Goal: Task Accomplishment & Management: Manage account settings

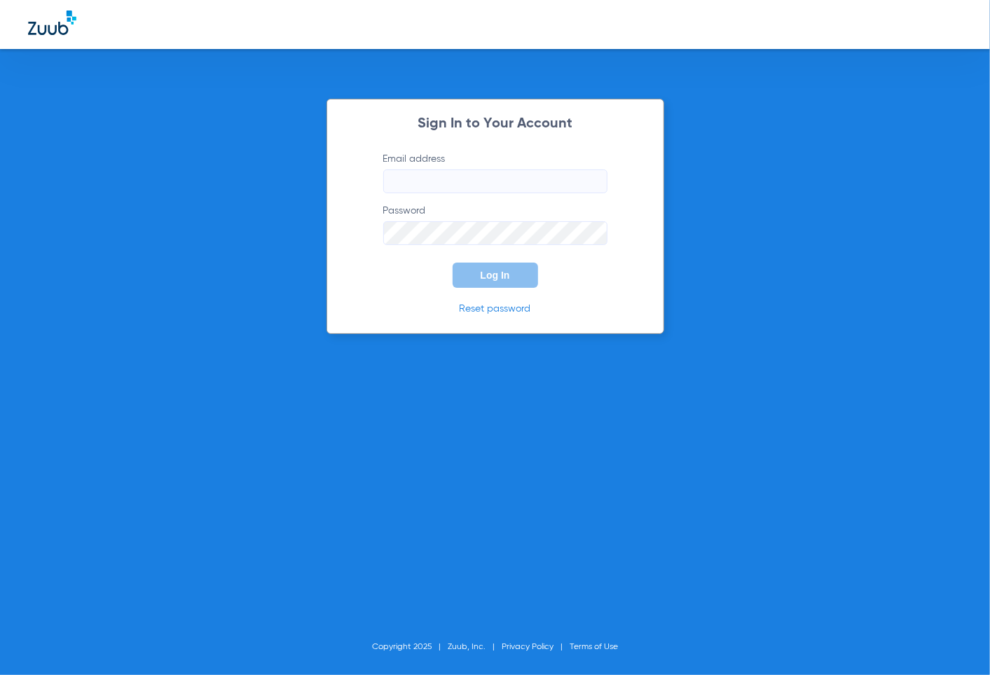
type input "shadycaneltdo@gmail.com"
click at [528, 275] on button "Log In" at bounding box center [495, 275] width 85 height 25
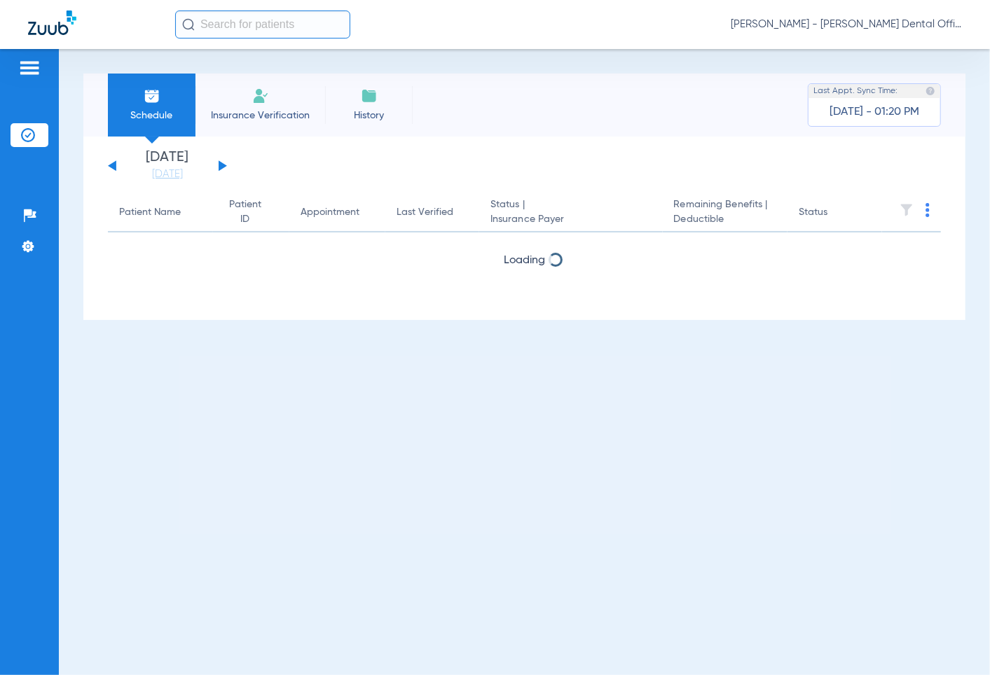
click at [221, 169] on button at bounding box center [223, 165] width 8 height 11
click at [219, 171] on div "Tuesday 06-17-2025 Wednesday 06-18-2025 Thursday 06-19-2025 Friday 06-20-2025 S…" at bounding box center [167, 166] width 119 height 31
click at [213, 164] on div "Tuesday 06-17-2025 Wednesday 06-18-2025 Thursday 06-19-2025 Friday 06-20-2025 S…" at bounding box center [167, 166] width 119 height 31
click at [219, 163] on button at bounding box center [223, 165] width 8 height 11
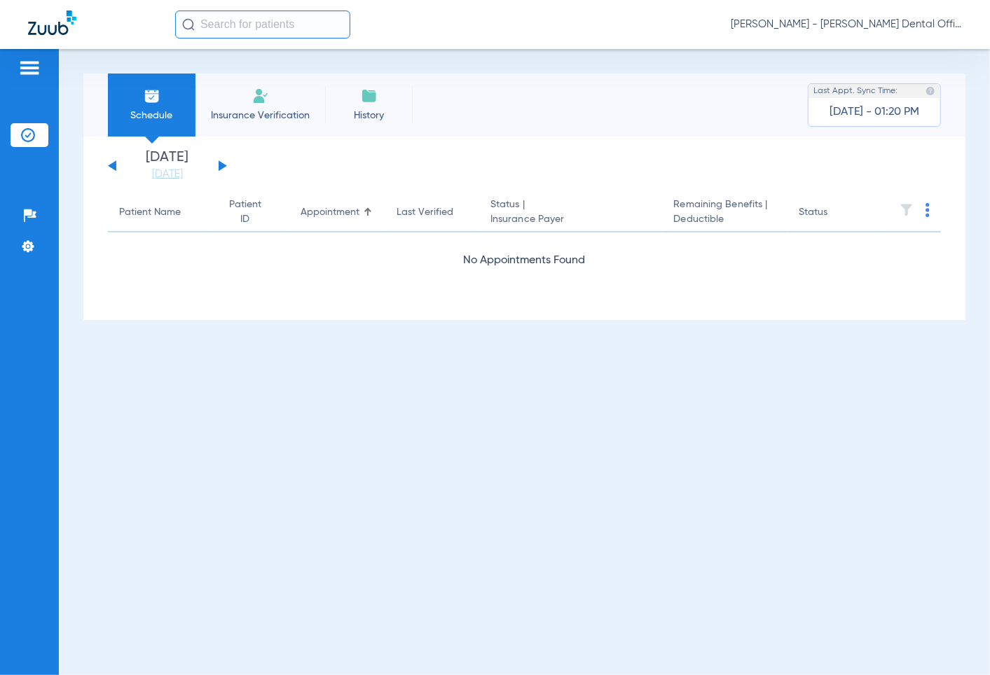
click at [219, 165] on button at bounding box center [223, 165] width 8 height 11
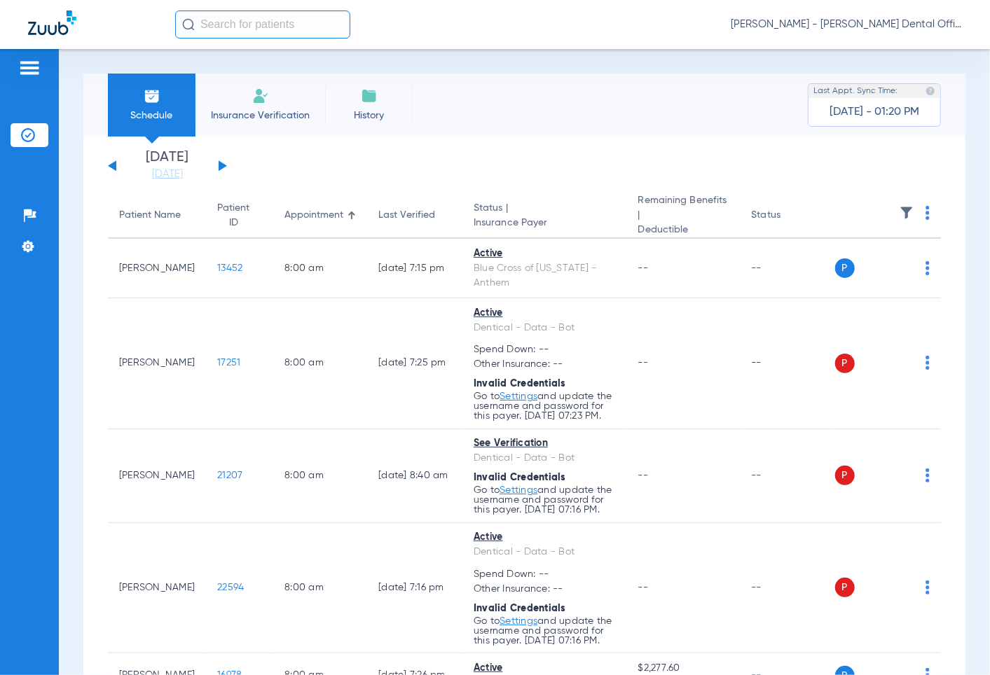
scroll to position [156, 0]
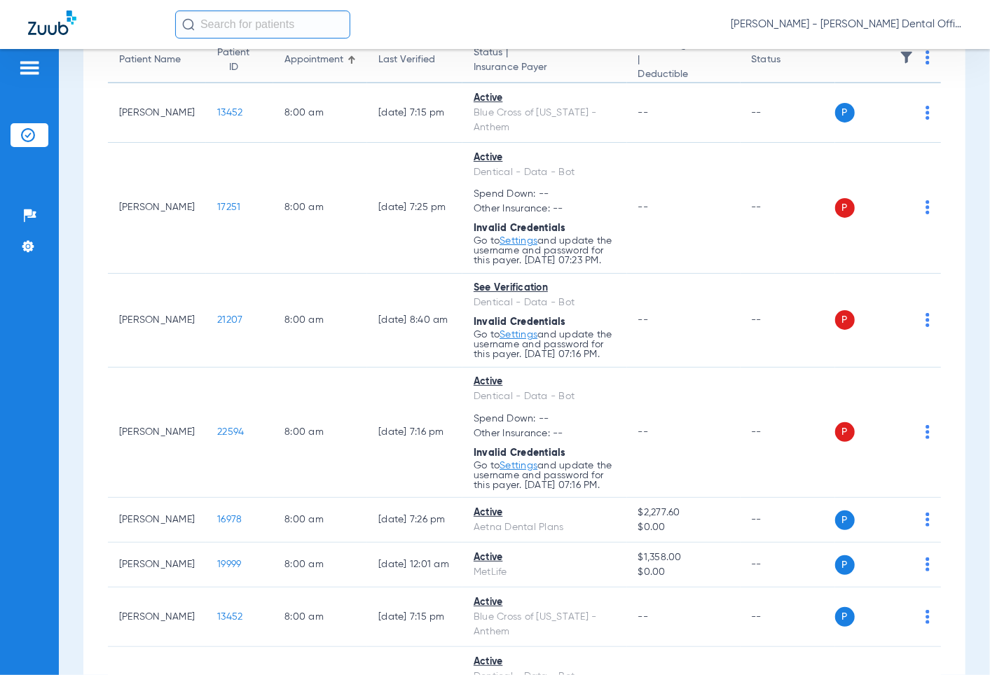
click at [925, 327] on img at bounding box center [927, 320] width 4 height 14
click at [871, 391] on span "Verify Now" at bounding box center [874, 391] width 66 height 10
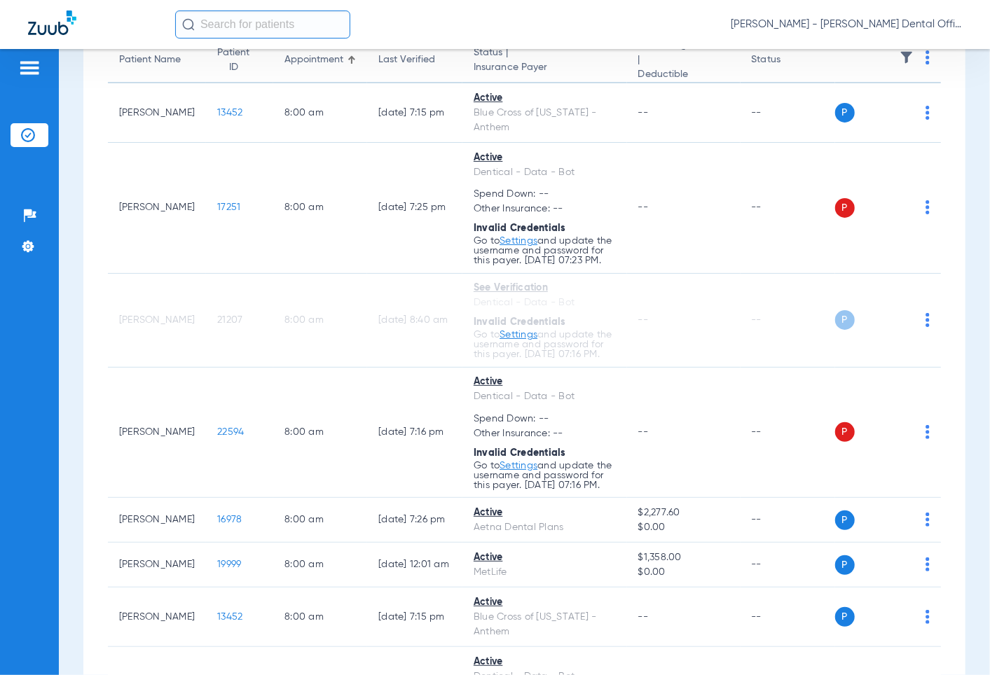
click at [925, 439] on img at bounding box center [927, 432] width 4 height 14
click at [858, 516] on span "Verify Now" at bounding box center [874, 514] width 66 height 10
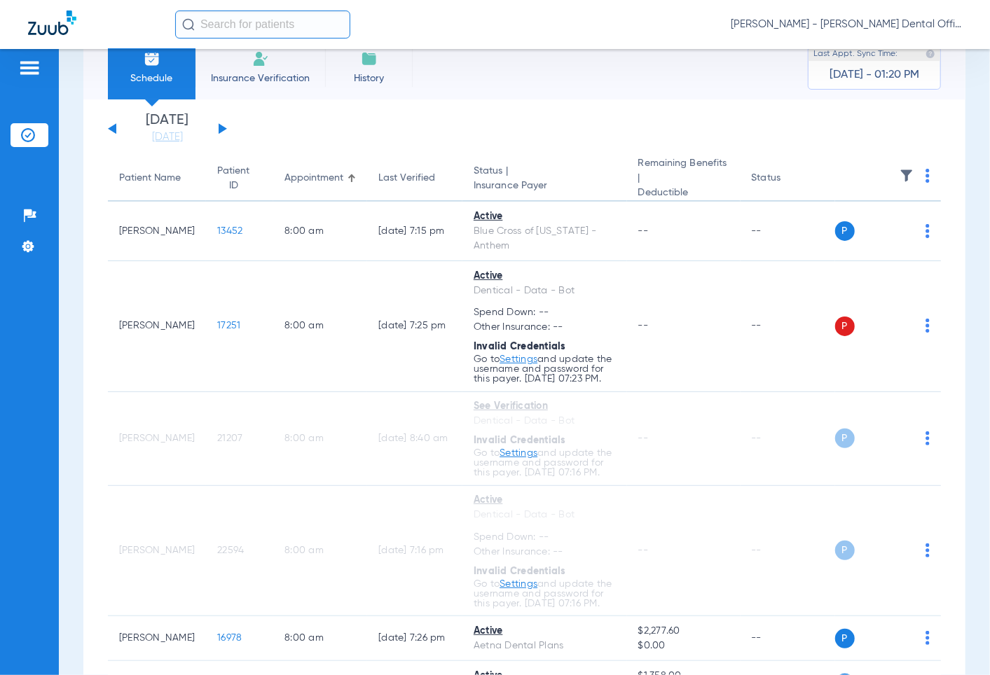
scroll to position [0, 0]
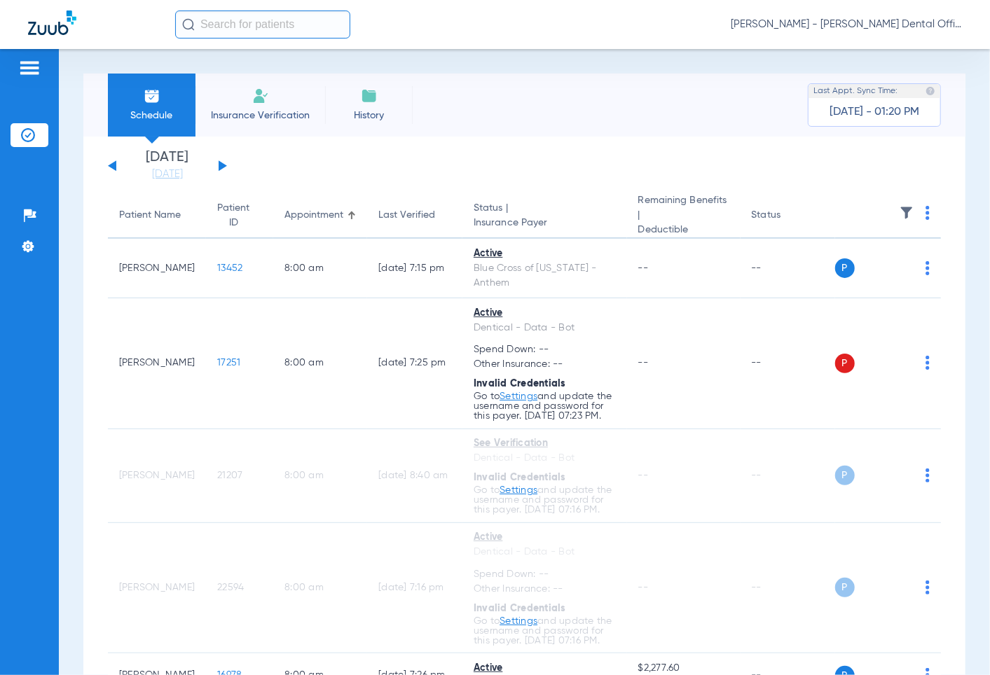
click at [27, 245] on img at bounding box center [28, 247] width 14 height 14
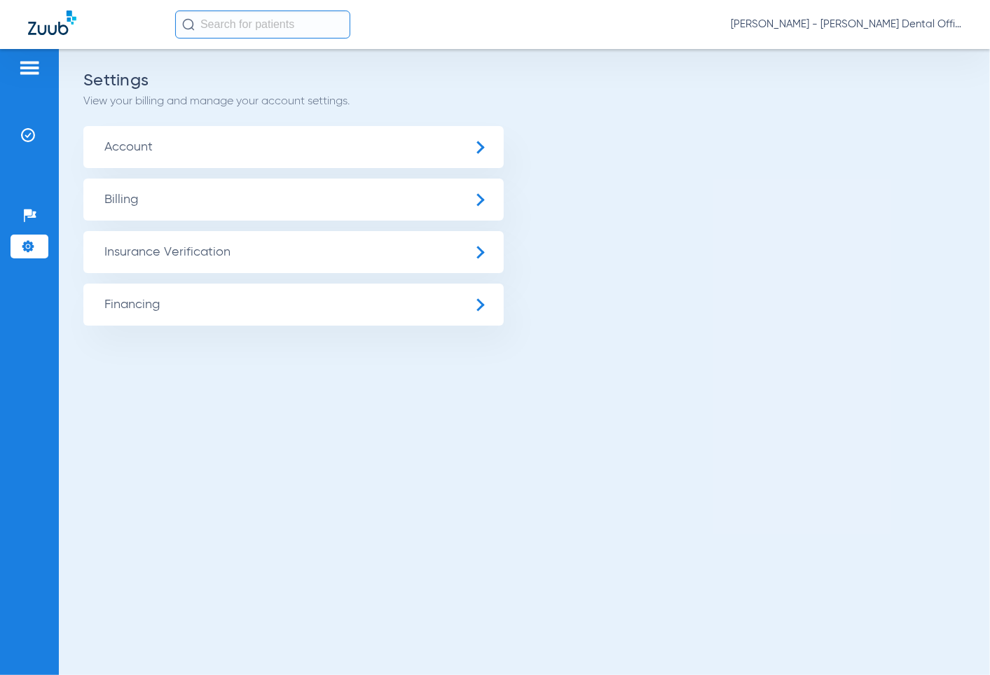
click at [156, 252] on span "Insurance Verification" at bounding box center [293, 252] width 420 height 42
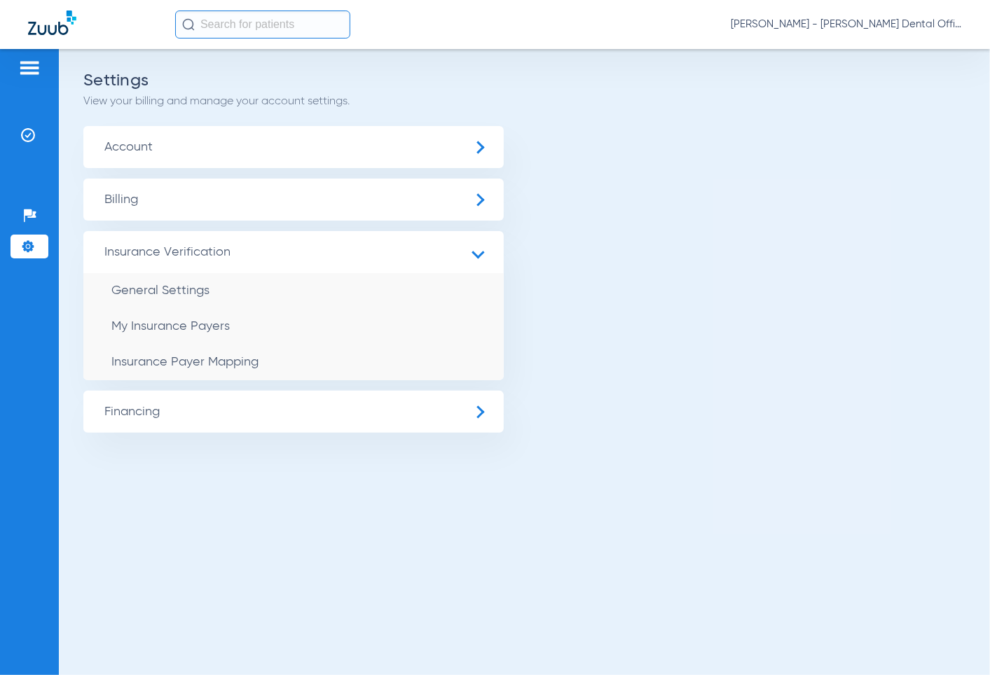
click at [179, 298] on li "General Settings" at bounding box center [293, 291] width 420 height 36
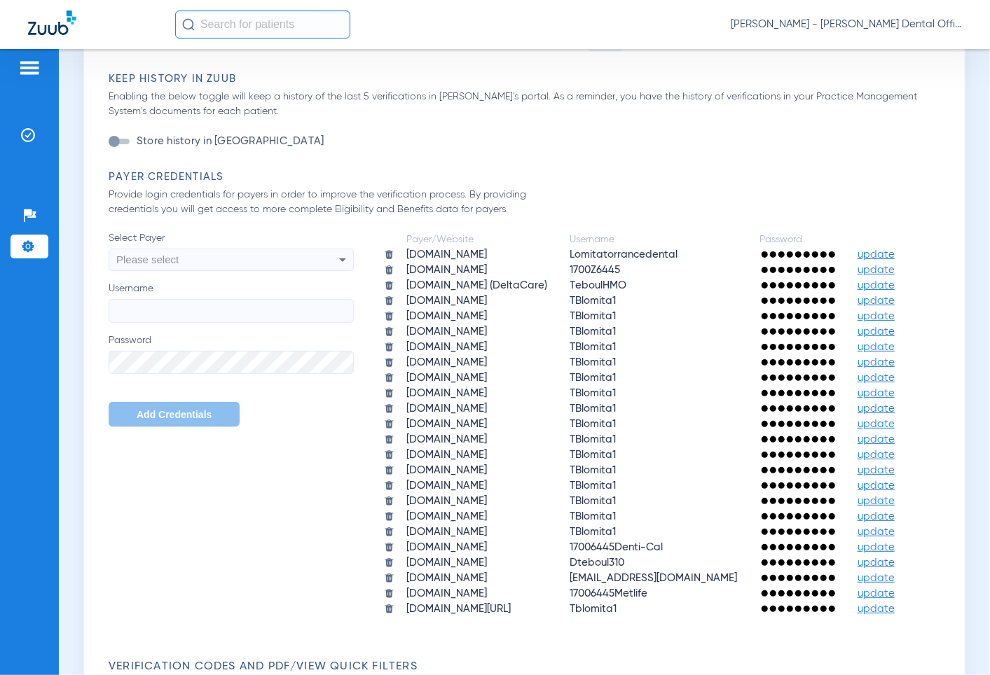
scroll to position [1089, 0]
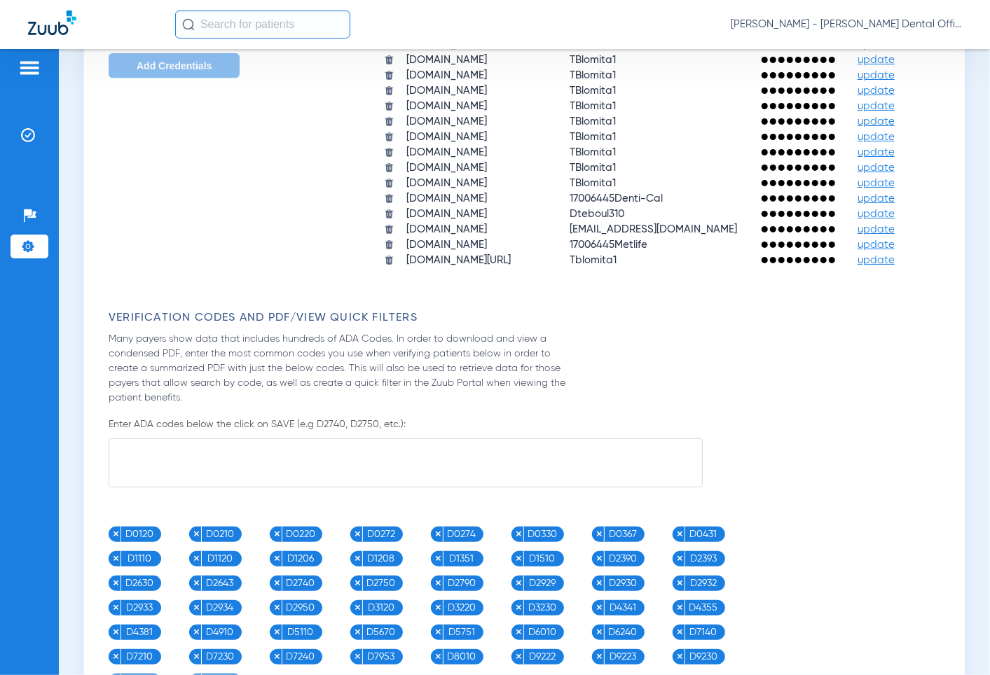
click at [857, 193] on span "update" at bounding box center [875, 198] width 37 height 11
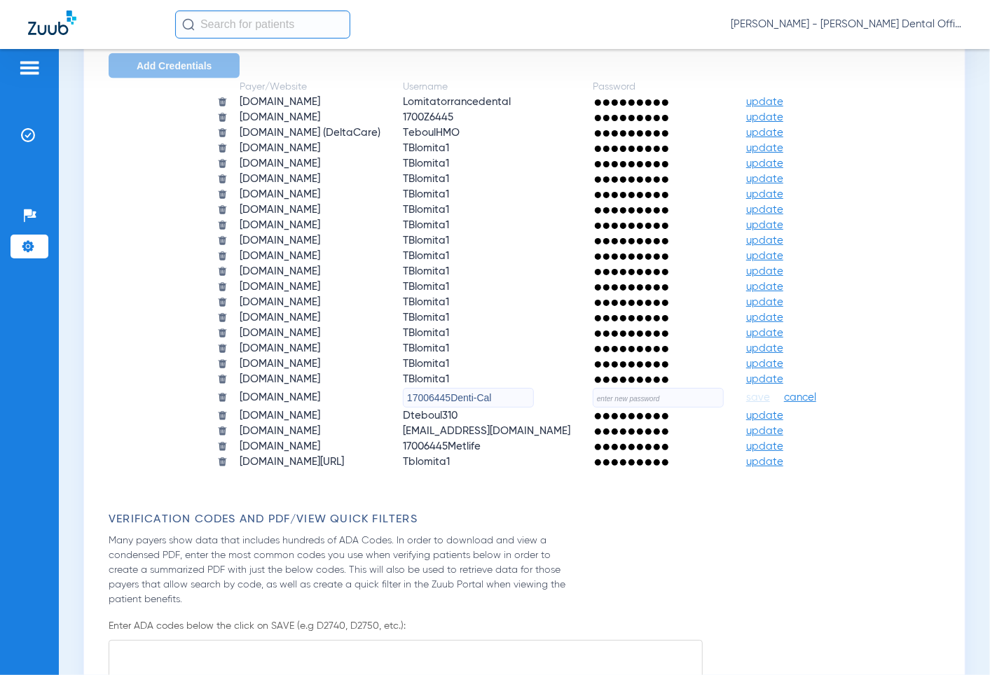
click at [618, 388] on input "text" at bounding box center [658, 398] width 131 height 20
paste input "LomitaTorrance311!"
type input "LomitaTorrance311!"
click at [752, 392] on span "save" at bounding box center [758, 398] width 24 height 13
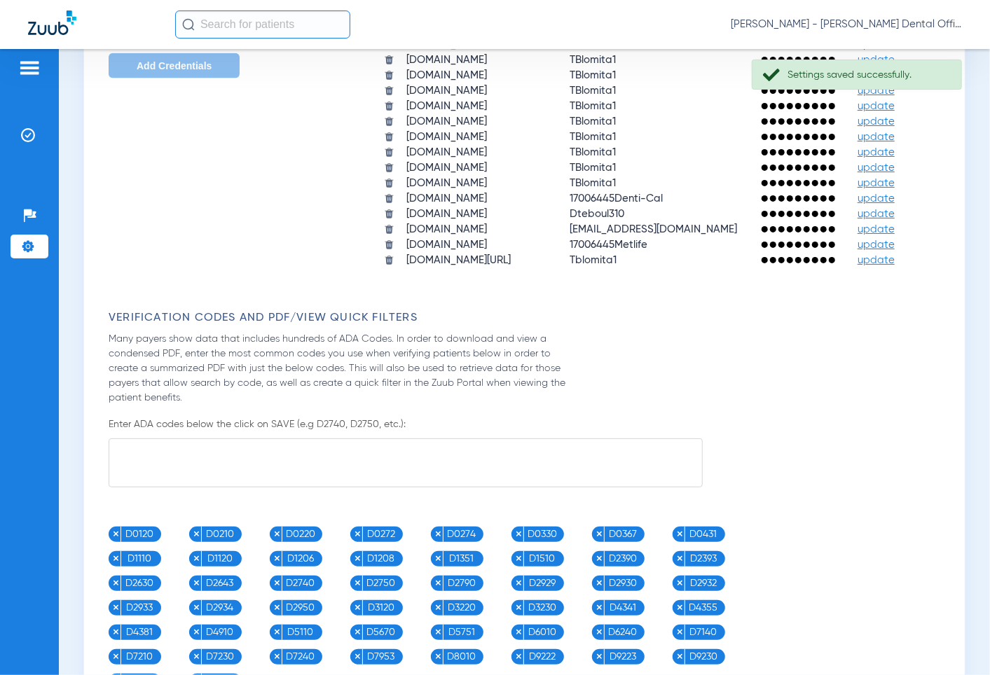
drag, startPoint x: 23, startPoint y: 137, endPoint x: 22, endPoint y: 122, distance: 15.4
click at [27, 135] on img at bounding box center [28, 135] width 14 height 14
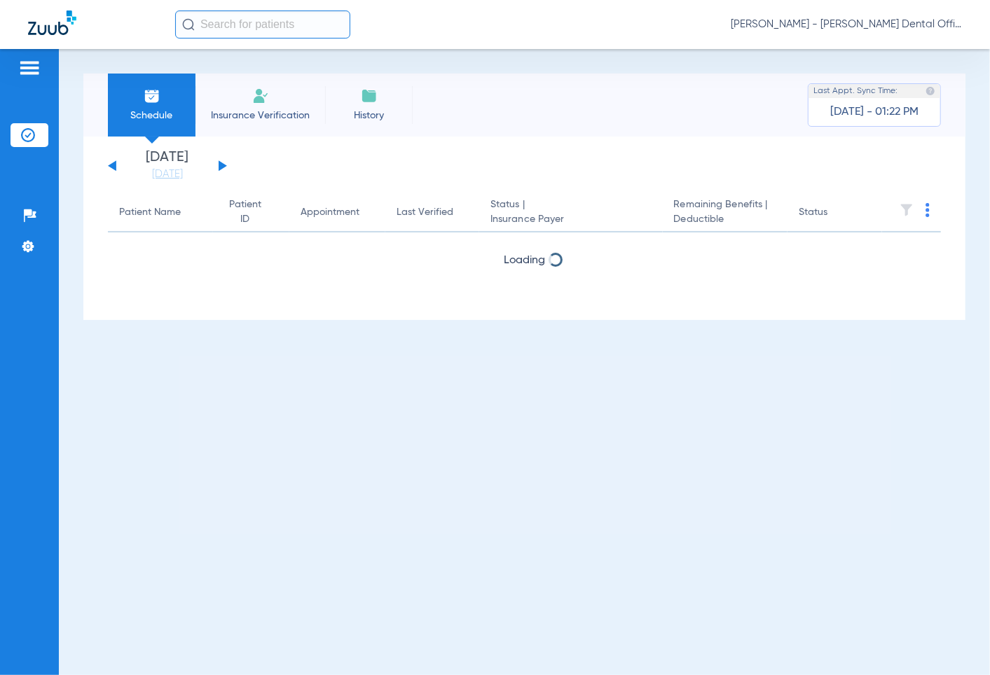
click at [226, 167] on div "Tuesday 06-17-2025 Wednesday 06-18-2025 Thursday 06-19-2025 Friday 06-20-2025 S…" at bounding box center [167, 166] width 119 height 31
click at [219, 167] on div "Tuesday 06-17-2025 Wednesday 06-18-2025 Thursday 06-19-2025 Friday 06-20-2025 S…" at bounding box center [167, 166] width 119 height 31
click at [220, 165] on button at bounding box center [223, 165] width 8 height 11
click at [221, 165] on button at bounding box center [223, 165] width 8 height 11
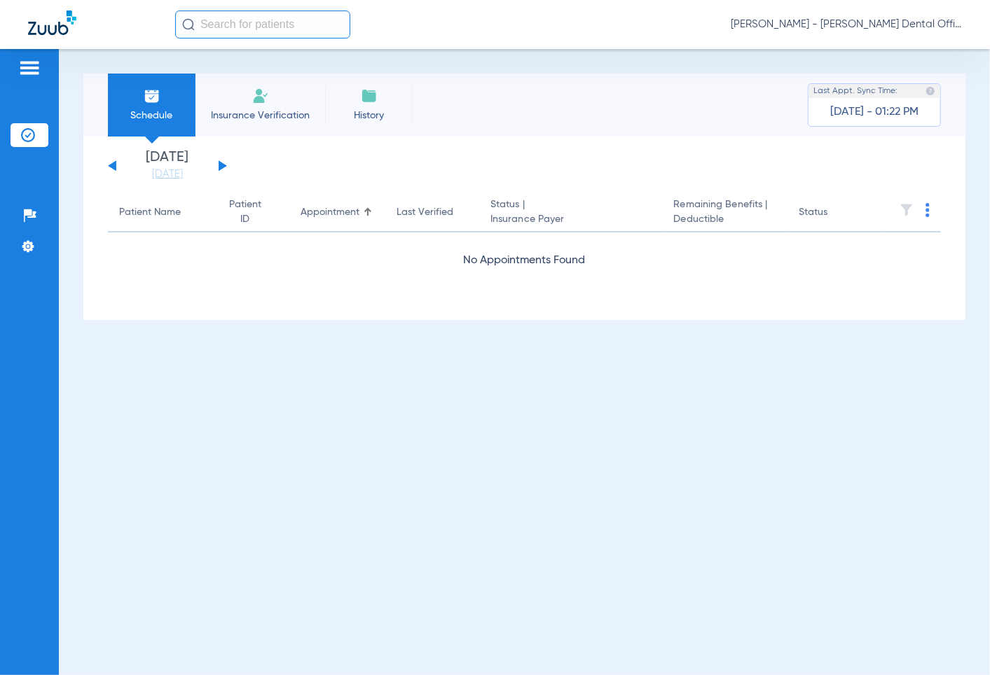
click at [221, 165] on button at bounding box center [223, 165] width 8 height 11
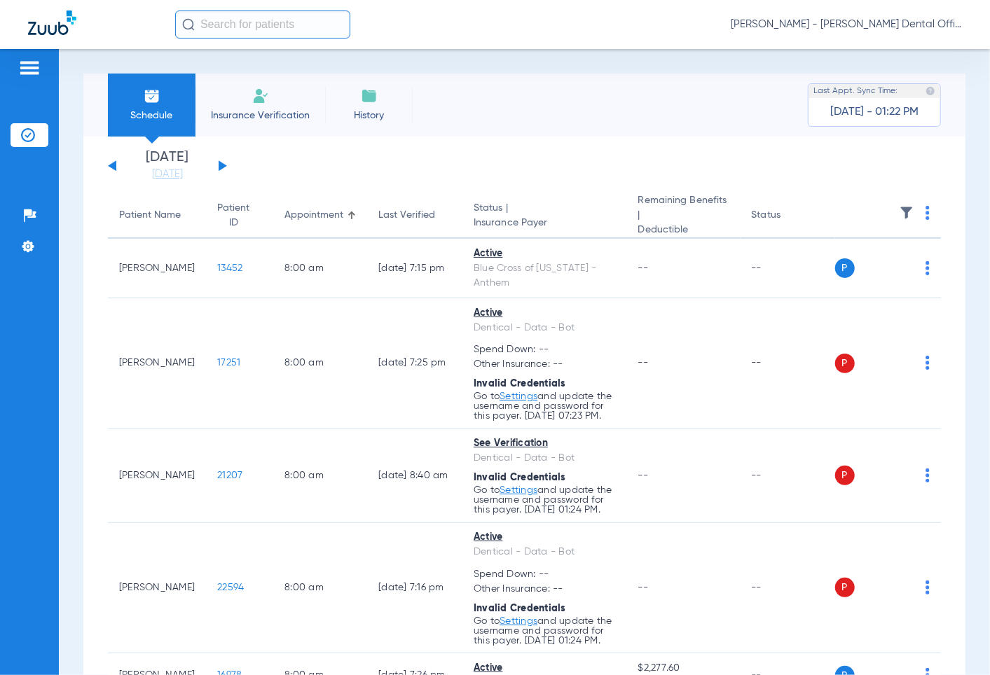
click at [925, 217] on img at bounding box center [927, 213] width 4 height 14
click at [839, 268] on span "Verify All" at bounding box center [863, 269] width 88 height 10
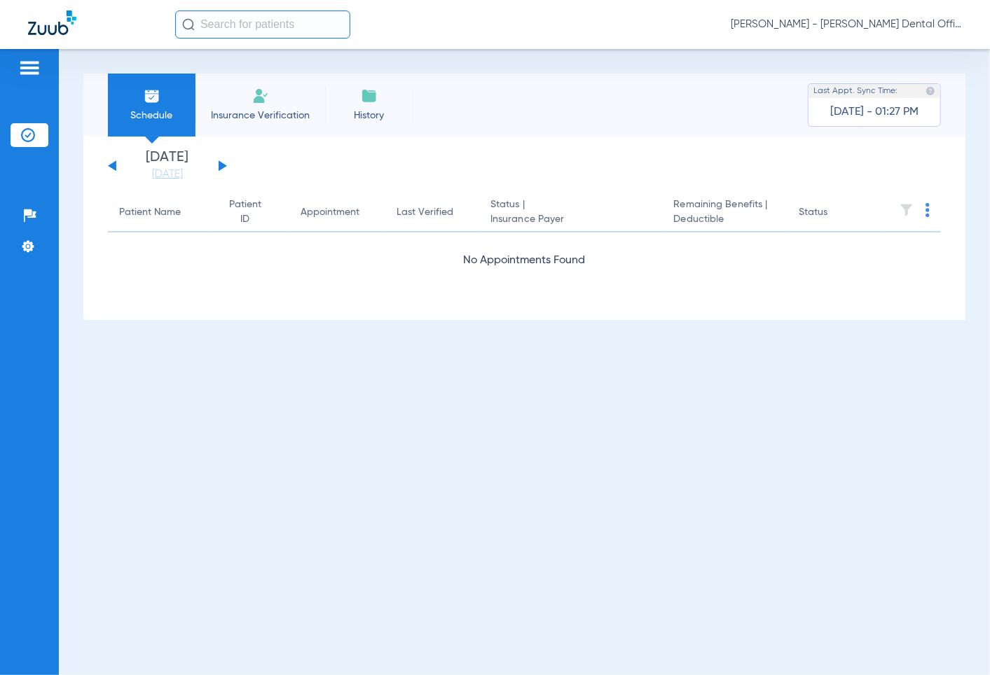
click at [217, 163] on div "[DATE] [DATE] [DATE] [DATE] [DATE] [DATE] [DATE] [DATE] [DATE] [DATE] [DATE] [D…" at bounding box center [167, 166] width 119 height 31
click at [219, 165] on button at bounding box center [223, 165] width 8 height 11
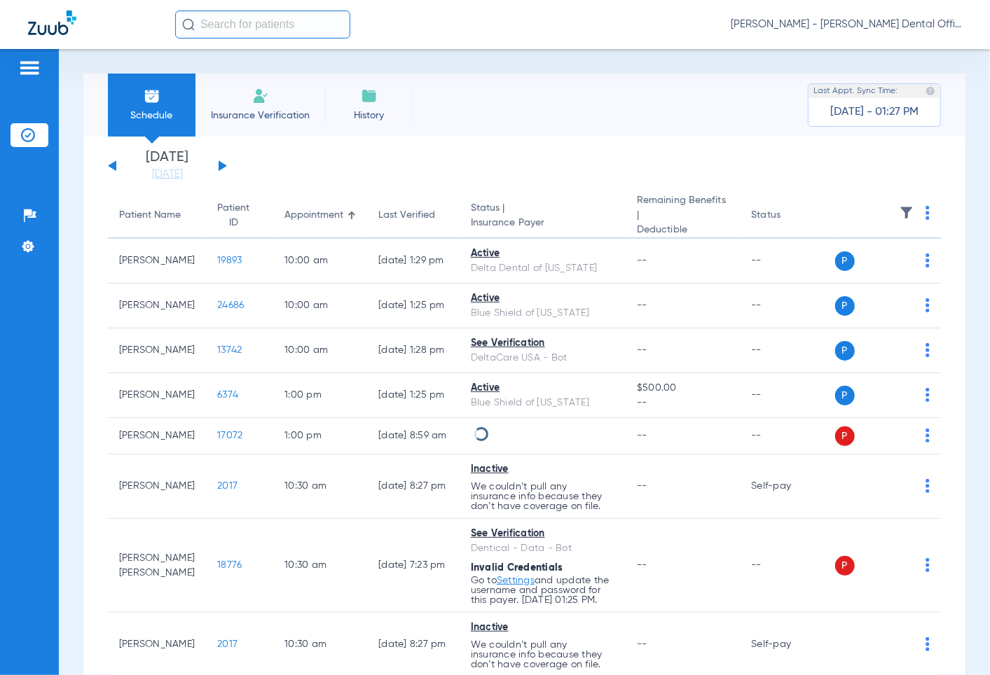
click at [219, 165] on button at bounding box center [223, 165] width 8 height 11
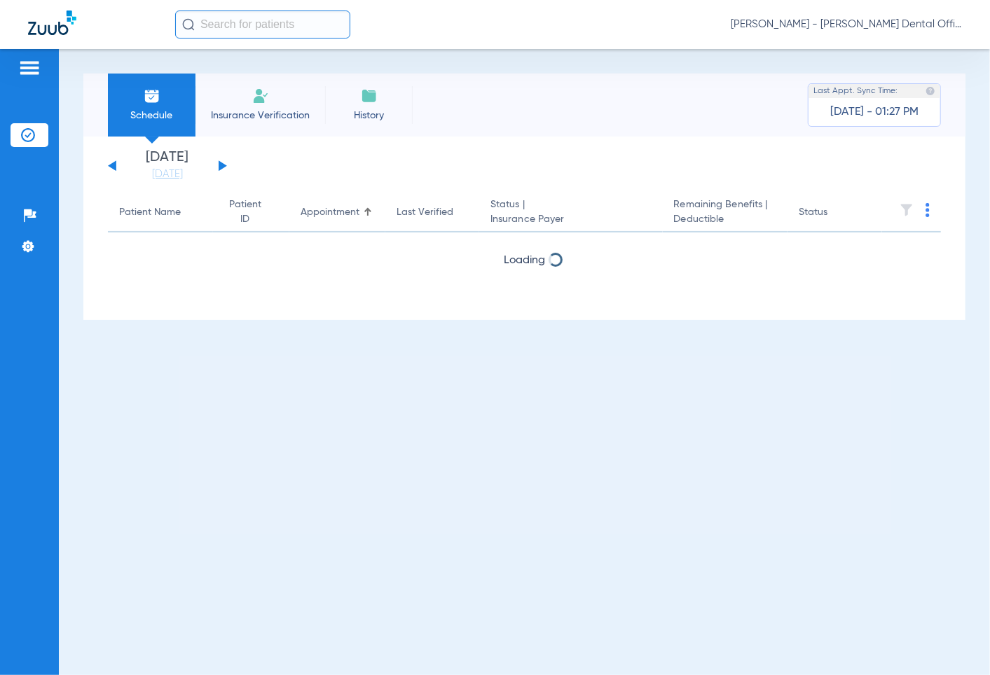
click at [113, 170] on div "[DATE] [DATE] [DATE] [DATE] [DATE] [DATE] [DATE] [DATE] [DATE] [DATE] [DATE] [D…" at bounding box center [167, 166] width 119 height 31
click at [103, 164] on div "Tuesday 06-17-2025 Wednesday 06-18-2025 Thursday 06-19-2025 Friday 06-20-2025 S…" at bounding box center [524, 229] width 882 height 184
click at [108, 162] on div "[DATE] [DATE] [DATE] [DATE] [DATE] [DATE] [DATE] [DATE] [DATE] [DATE] [DATE] [D…" at bounding box center [167, 166] width 119 height 31
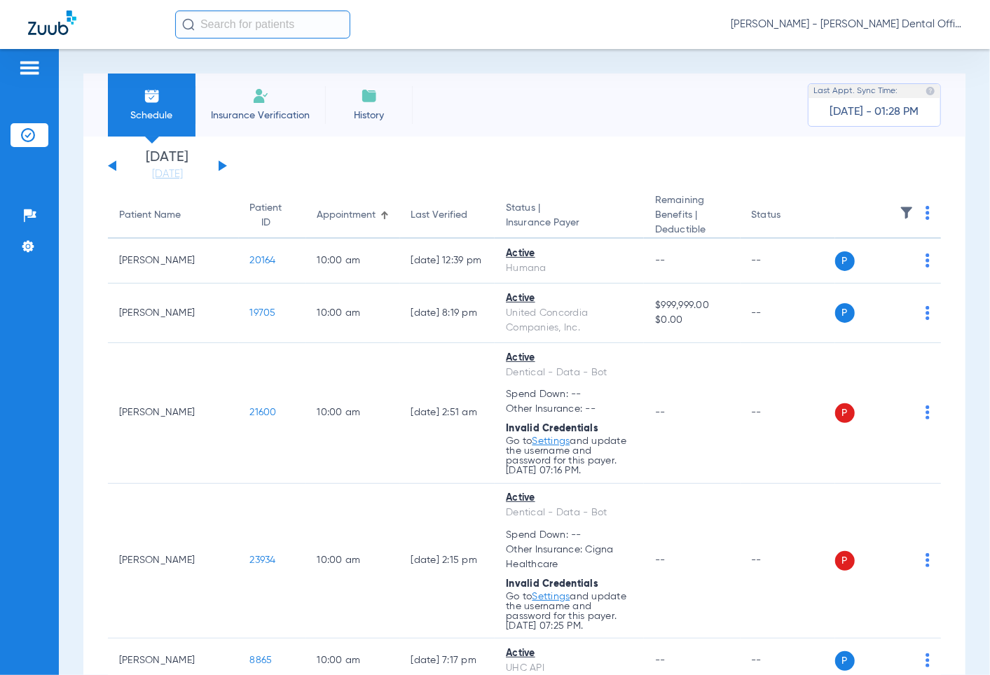
click at [114, 171] on div "[DATE] [DATE] [DATE] [DATE] [DATE] [DATE] [DATE] [DATE] [DATE] [DATE] [DATE] [D…" at bounding box center [167, 166] width 119 height 31
click at [114, 165] on button at bounding box center [112, 165] width 8 height 11
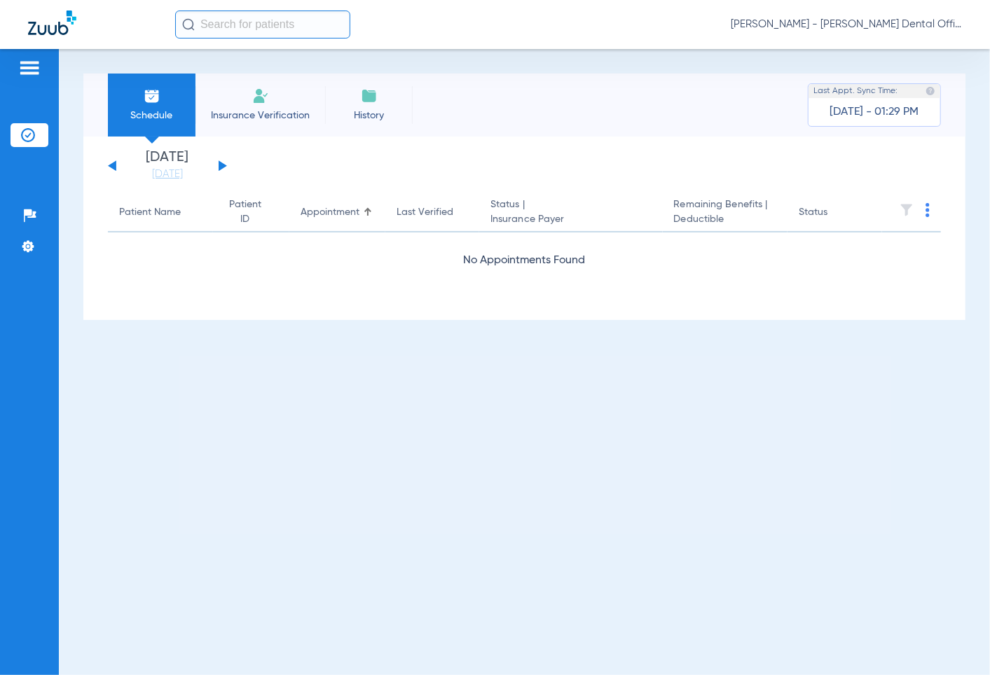
click at [228, 165] on app-single-date-navigator "Tuesday 06-17-2025 Wednesday 06-18-2025 Thursday 06-19-2025 Friday 06-20-2025 S…" at bounding box center [524, 166] width 833 height 31
click at [220, 167] on button at bounding box center [223, 165] width 8 height 11
click at [108, 168] on div "Tuesday 06-17-2025 Wednesday 06-18-2025 Thursday 06-19-2025 Friday 06-20-2025 S…" at bounding box center [167, 166] width 119 height 31
click at [32, 68] on img at bounding box center [29, 68] width 22 height 17
click at [263, 116] on span "Insurance Verification" at bounding box center [260, 116] width 109 height 14
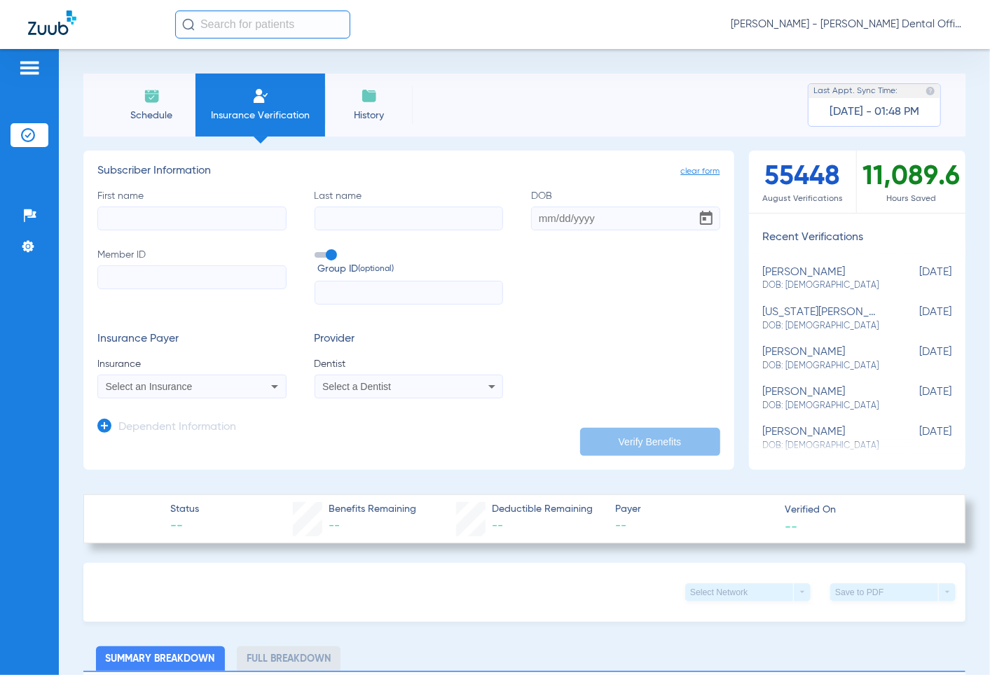
click at [379, 114] on span "History" at bounding box center [369, 116] width 67 height 14
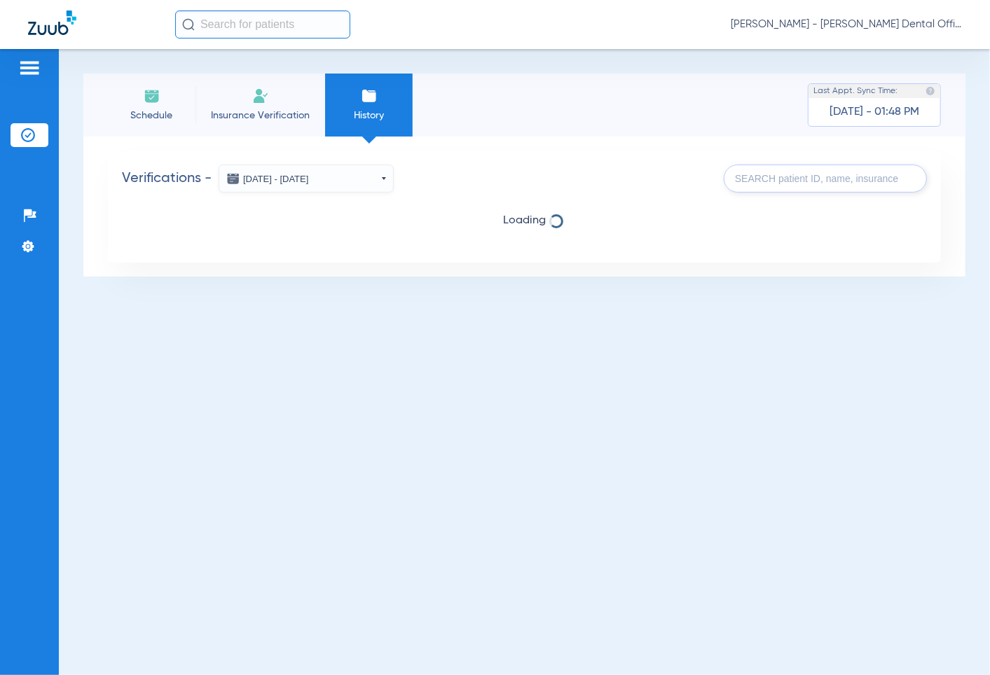
click at [144, 106] on li "Schedule" at bounding box center [152, 105] width 88 height 63
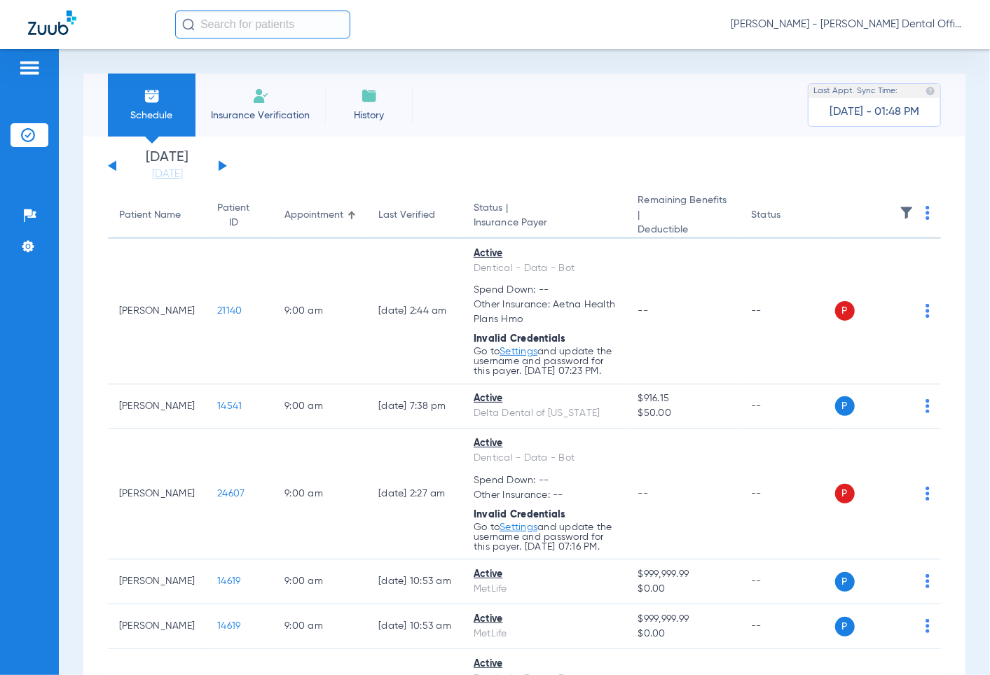
click at [217, 165] on div "[DATE] [DATE] [DATE] [DATE] [DATE] [DATE] [DATE] [DATE] [DATE] [DATE] [DATE] [D…" at bounding box center [167, 166] width 119 height 31
click at [222, 168] on button at bounding box center [223, 165] width 8 height 11
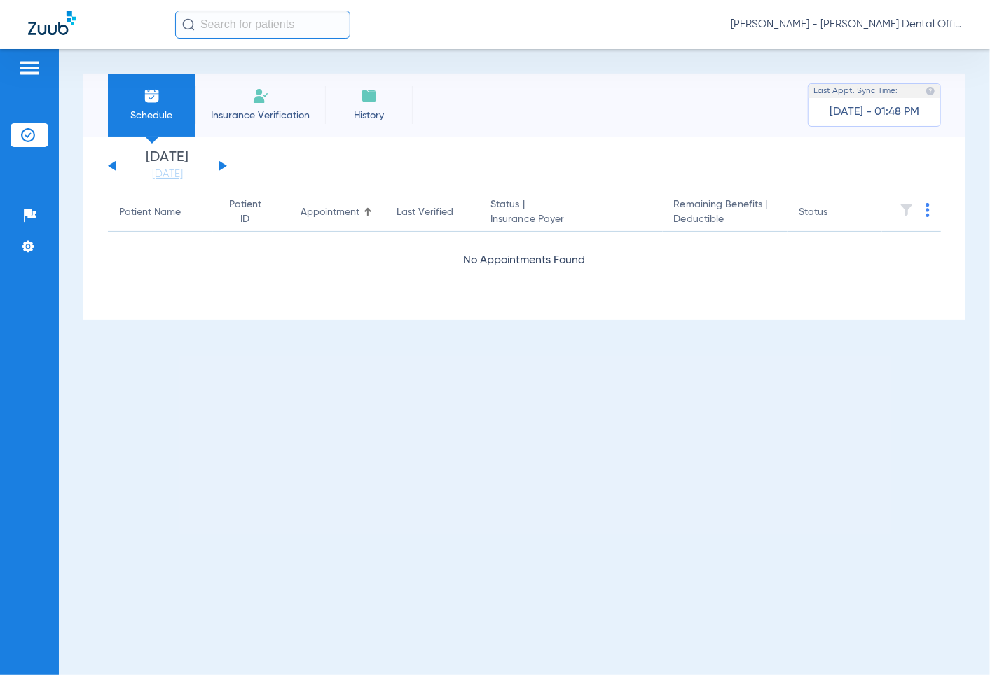
click at [222, 168] on button at bounding box center [223, 165] width 8 height 11
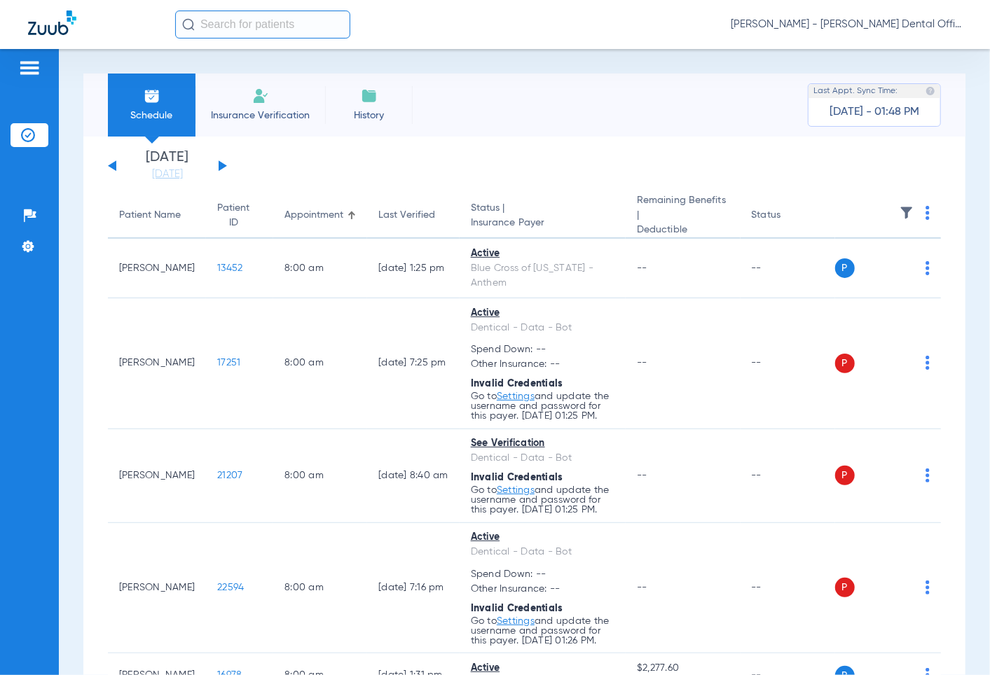
click at [912, 215] on th at bounding box center [888, 216] width 106 height 46
click at [925, 212] on img at bounding box center [927, 213] width 4 height 14
click at [837, 271] on span "Verify All" at bounding box center [863, 269] width 88 height 10
click at [528, 398] on link "Settings" at bounding box center [516, 397] width 38 height 10
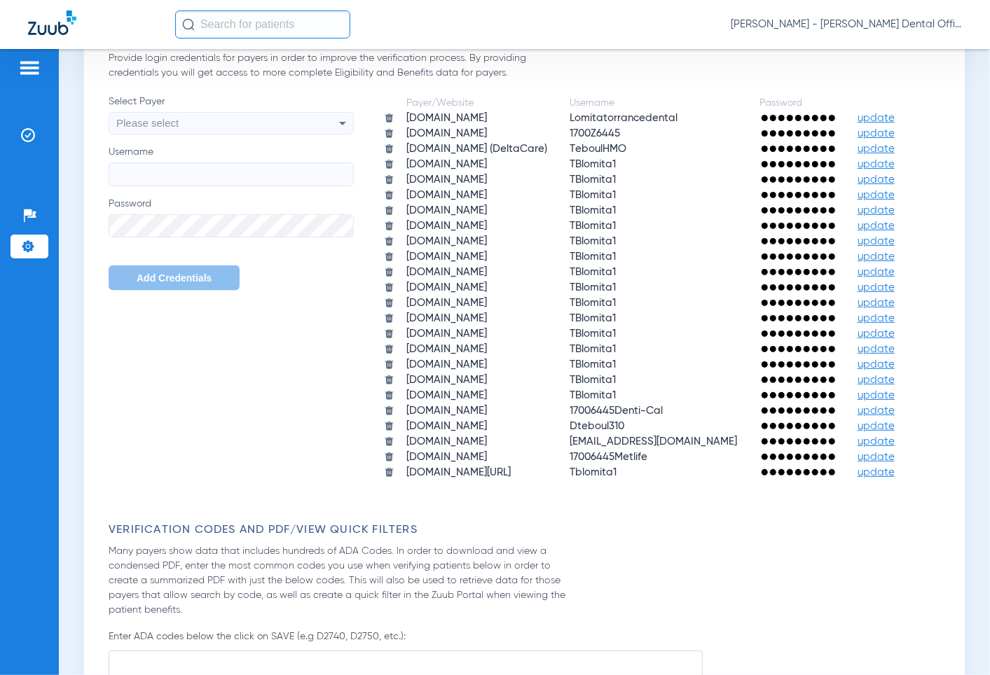
scroll to position [934, 0]
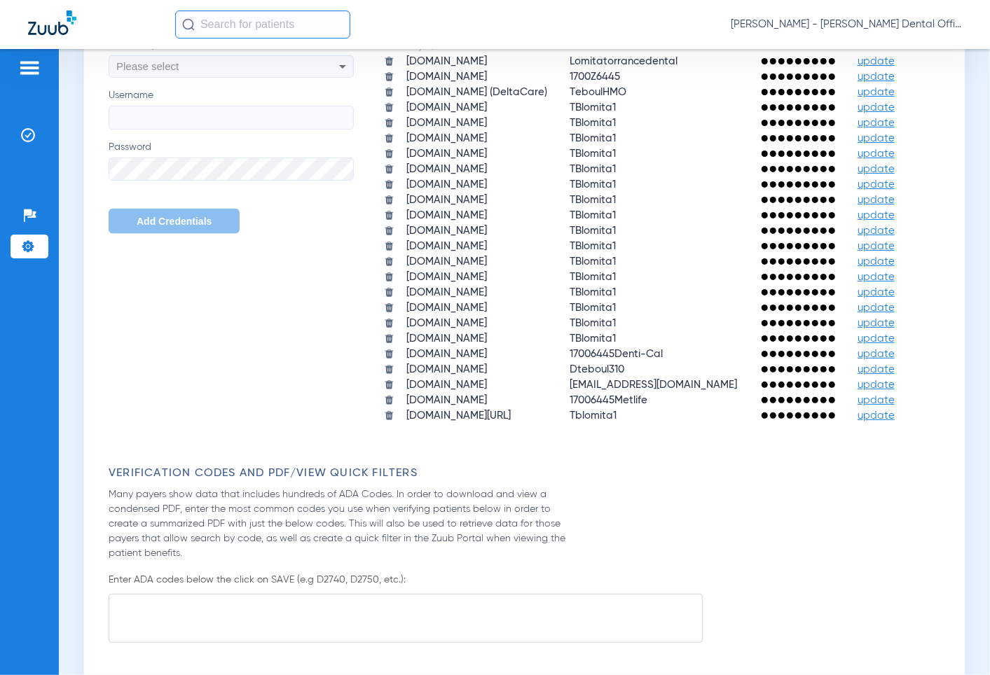
click at [859, 349] on span "update" at bounding box center [875, 354] width 37 height 11
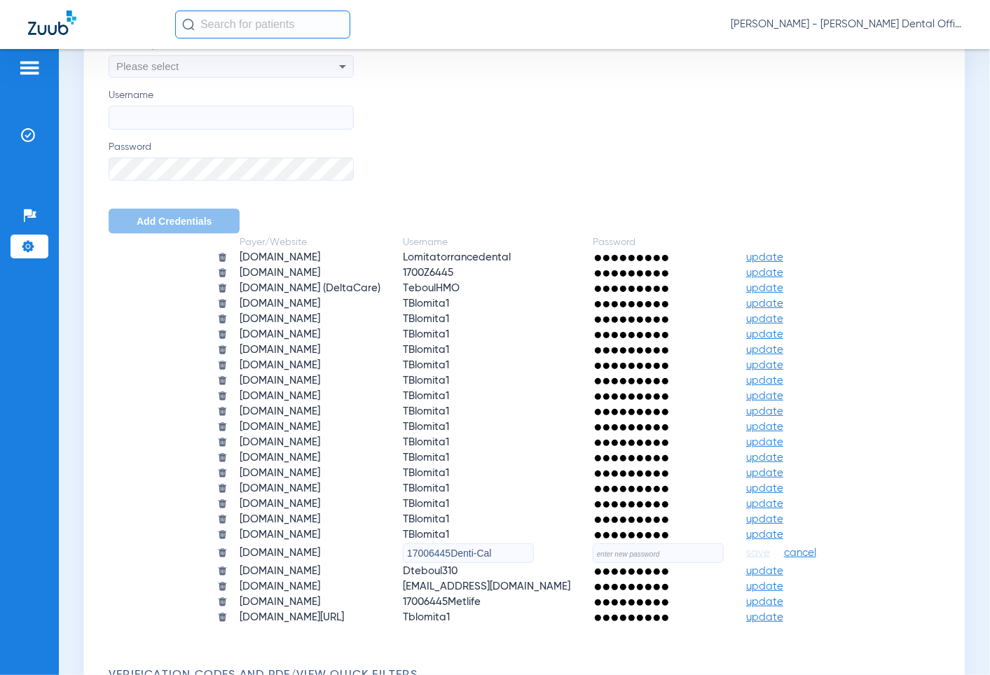
click at [634, 544] on input "text" at bounding box center [658, 554] width 131 height 20
paste input "LomitaTorrance311!"
type input "LomitaTorrance311!"
click at [746, 547] on span "save" at bounding box center [758, 553] width 24 height 13
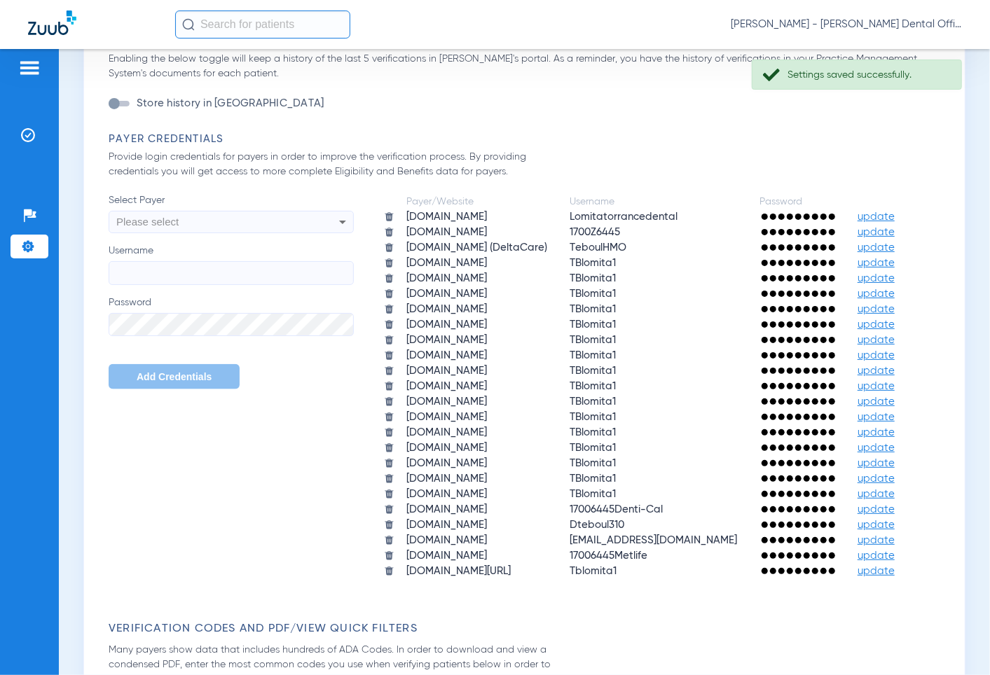
scroll to position [622, 0]
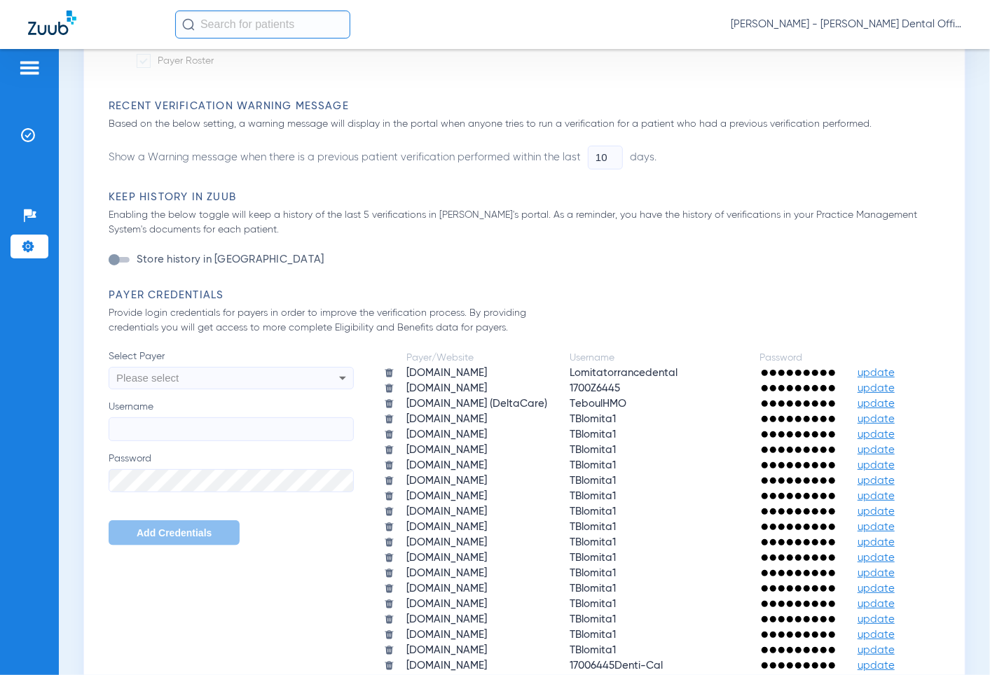
click at [25, 124] on li "Insurance Verification" at bounding box center [30, 135] width 38 height 24
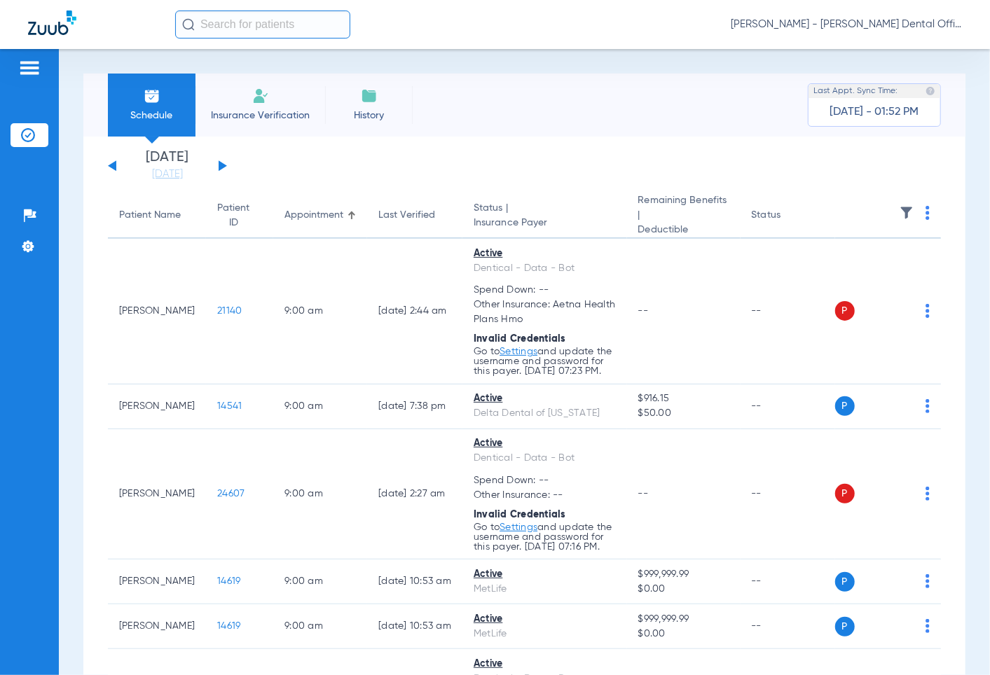
click at [914, 309] on div "P S" at bounding box center [882, 311] width 95 height 20
click at [909, 317] on div "P S" at bounding box center [882, 311] width 95 height 20
click at [911, 308] on div "P S" at bounding box center [882, 311] width 95 height 20
click at [918, 320] on td "P S" at bounding box center [888, 312] width 106 height 146
click at [912, 312] on div "P S" at bounding box center [882, 311] width 95 height 20
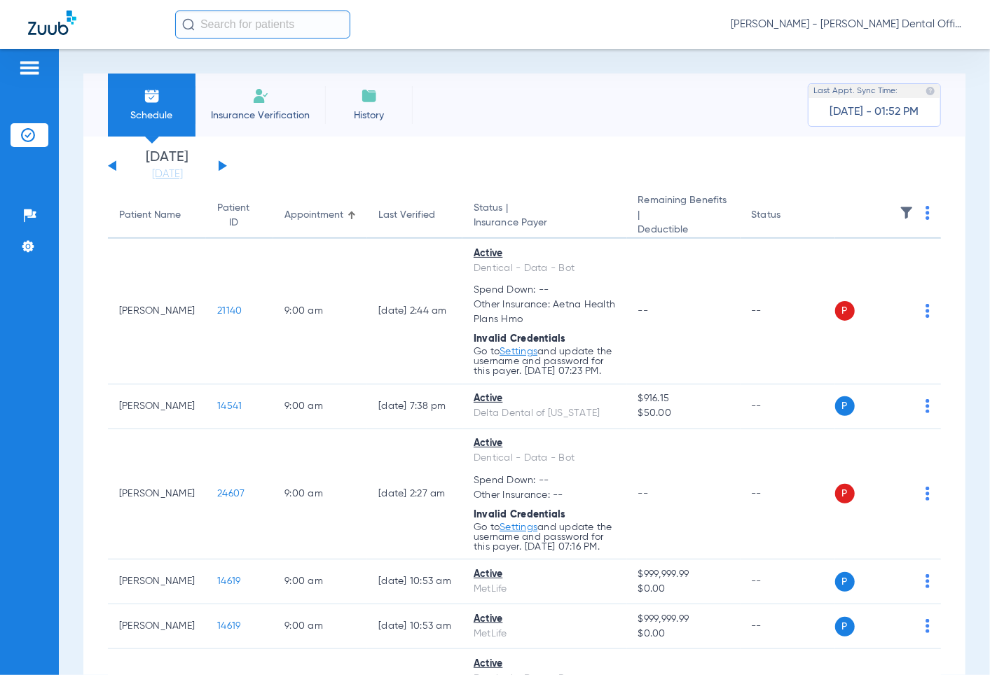
click at [912, 317] on div "P S" at bounding box center [882, 311] width 95 height 20
click at [911, 313] on div "P S" at bounding box center [882, 311] width 95 height 20
click at [925, 312] on img at bounding box center [927, 311] width 4 height 14
click at [879, 367] on span "Verify Now" at bounding box center [874, 371] width 66 height 10
click at [32, 247] on img at bounding box center [28, 247] width 14 height 14
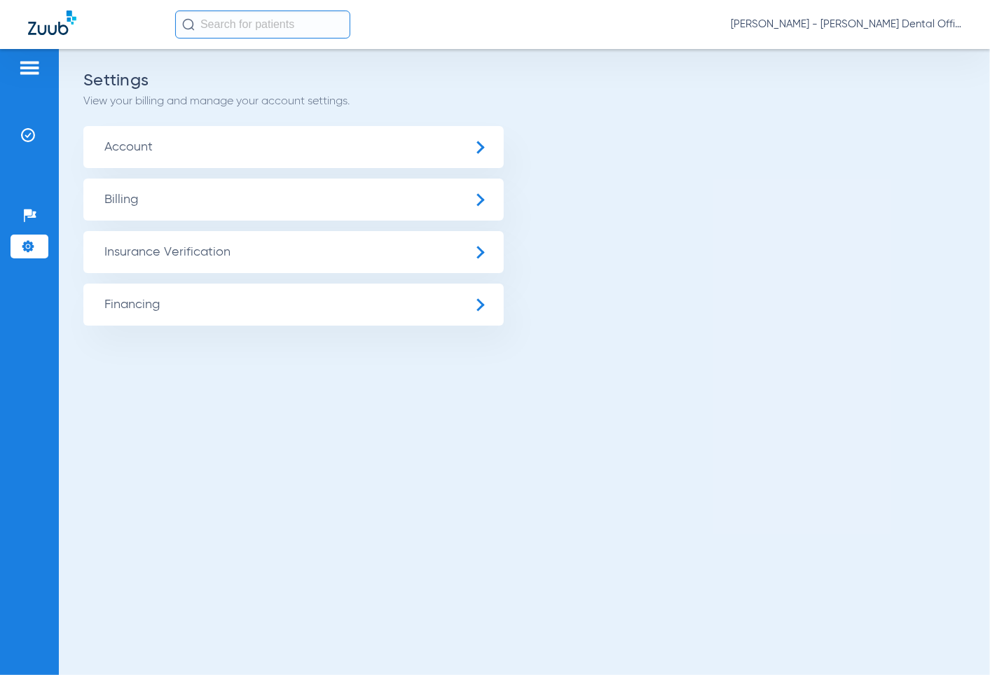
click at [172, 254] on span "Insurance Verification" at bounding box center [293, 252] width 420 height 42
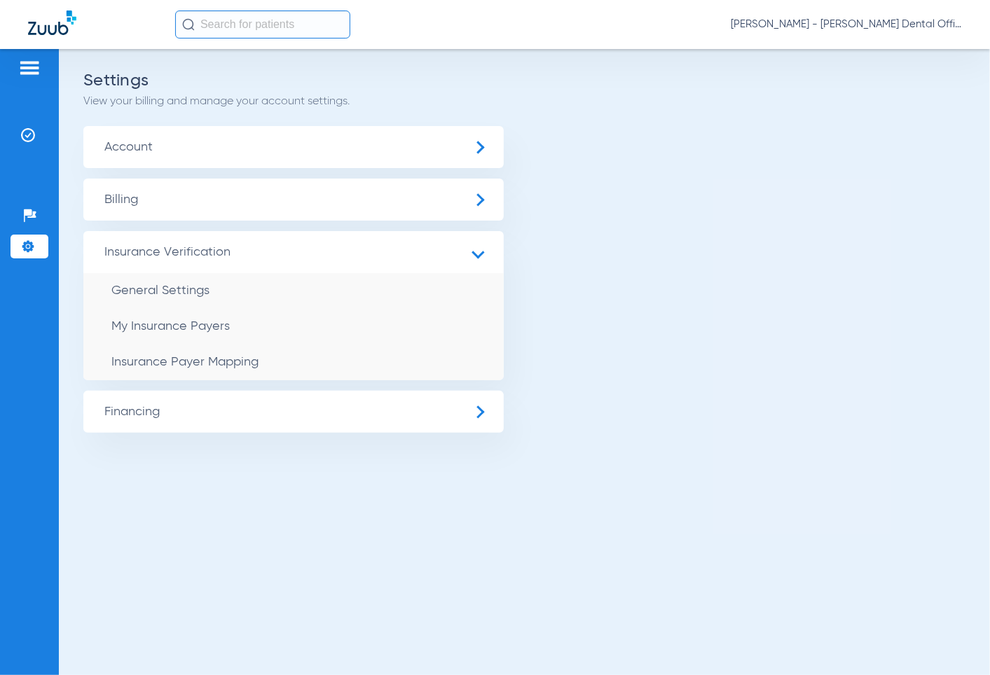
click at [170, 293] on span "General Settings" at bounding box center [160, 290] width 98 height 13
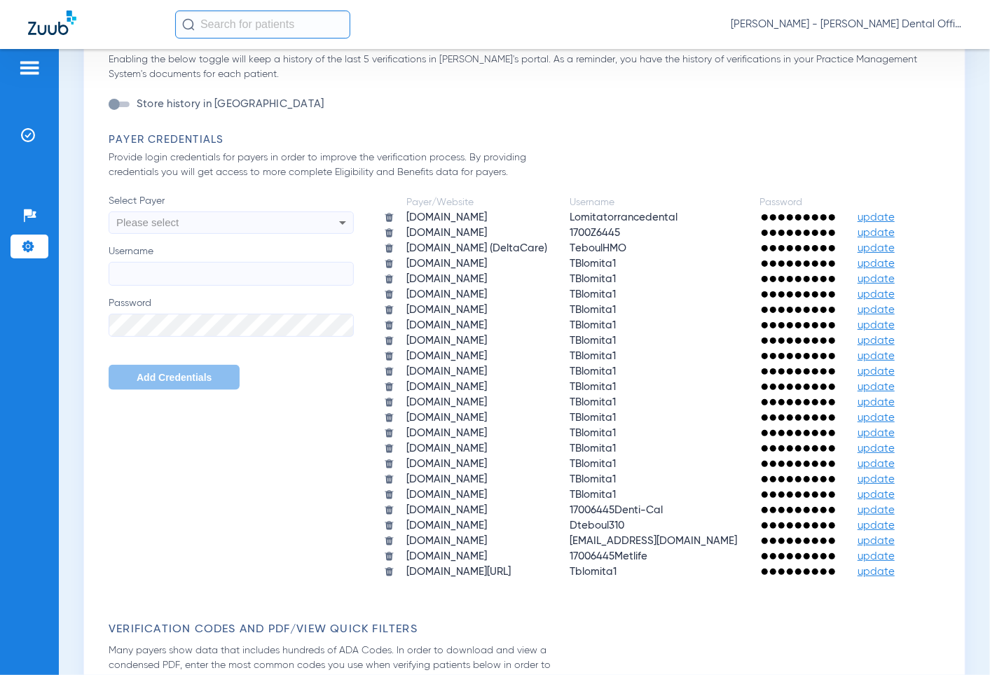
scroll to position [778, 0]
click at [857, 535] on span "update" at bounding box center [875, 540] width 37 height 11
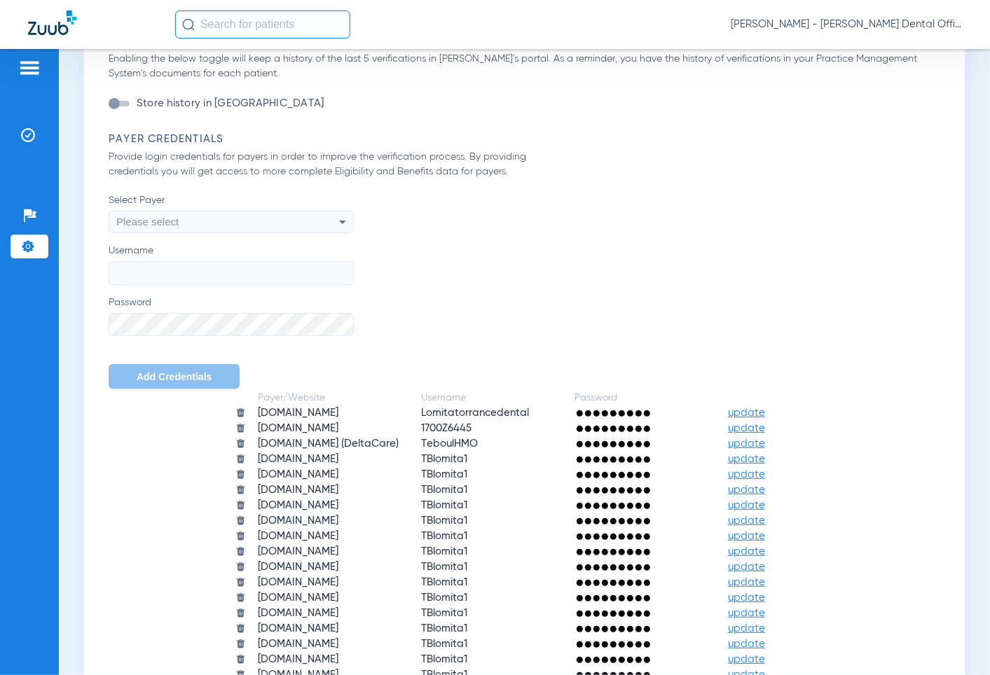
scroll to position [1089, 0]
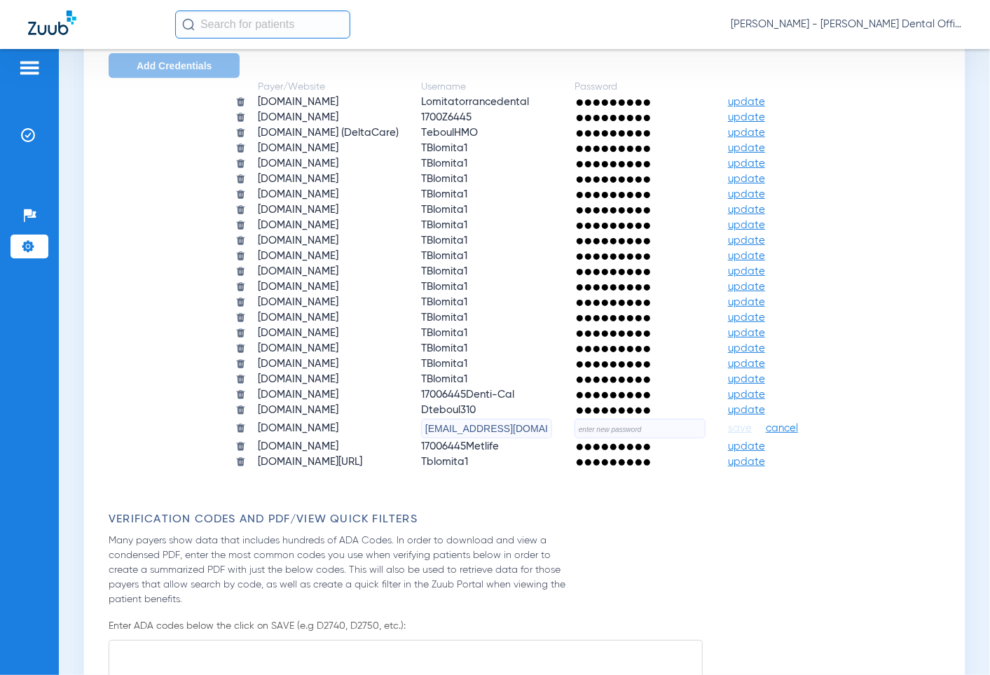
click at [615, 419] on input "text" at bounding box center [639, 429] width 131 height 20
paste input "LomitaTorrance311!"
type input "LomitaTorrance311!"
click at [750, 422] on span "save" at bounding box center [740, 428] width 24 height 13
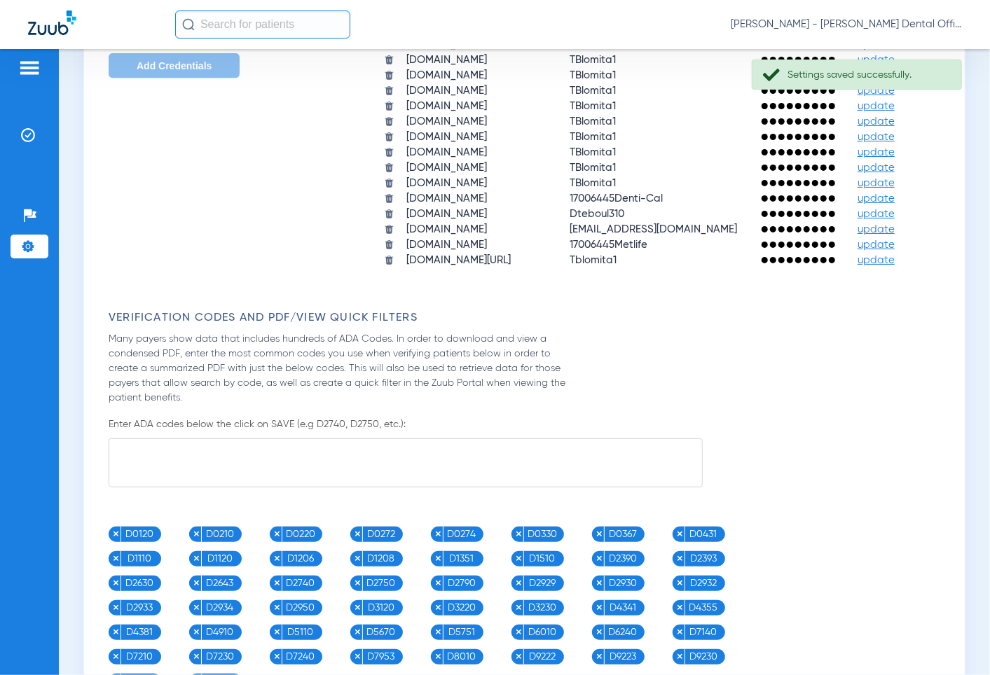
scroll to position [934, 0]
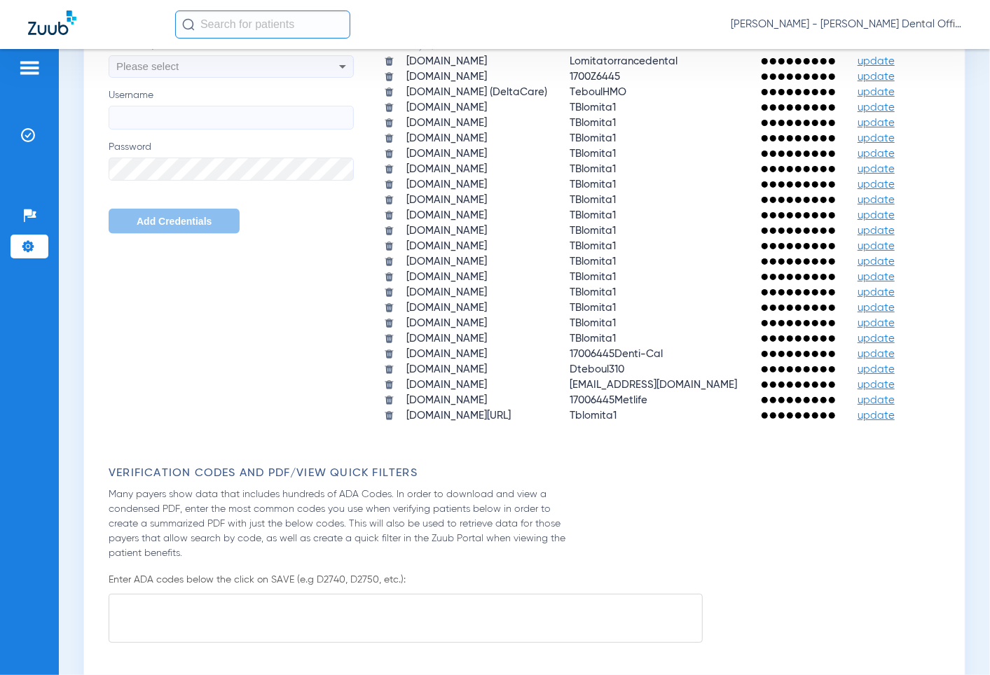
click at [857, 349] on span "update" at bounding box center [875, 354] width 37 height 11
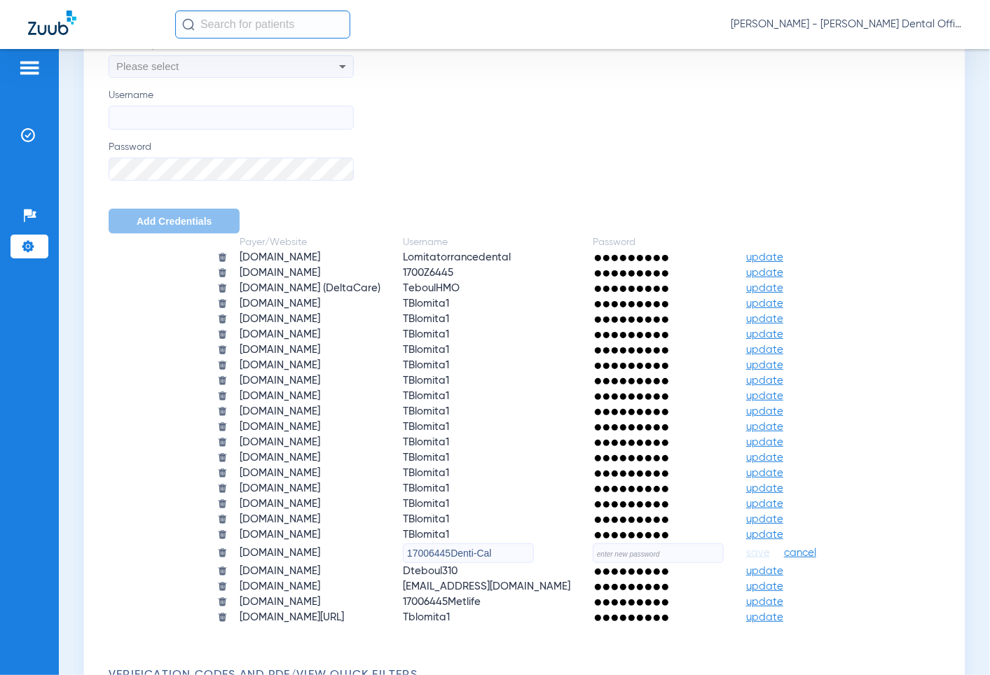
click at [608, 544] on input "text" at bounding box center [658, 554] width 131 height 20
paste input "Lomitatorrance09!"
type input "Lomitatorrance09!"
click at [746, 547] on span "save" at bounding box center [758, 553] width 24 height 13
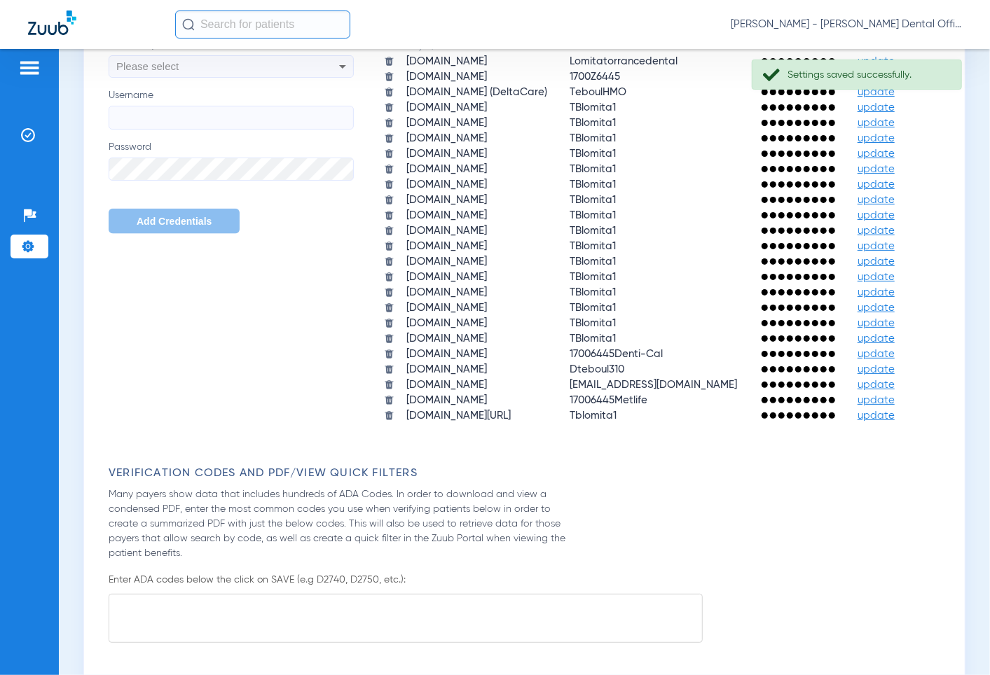
click at [17, 60] on div at bounding box center [30, 70] width 38 height 21
click at [25, 68] on img at bounding box center [29, 68] width 22 height 17
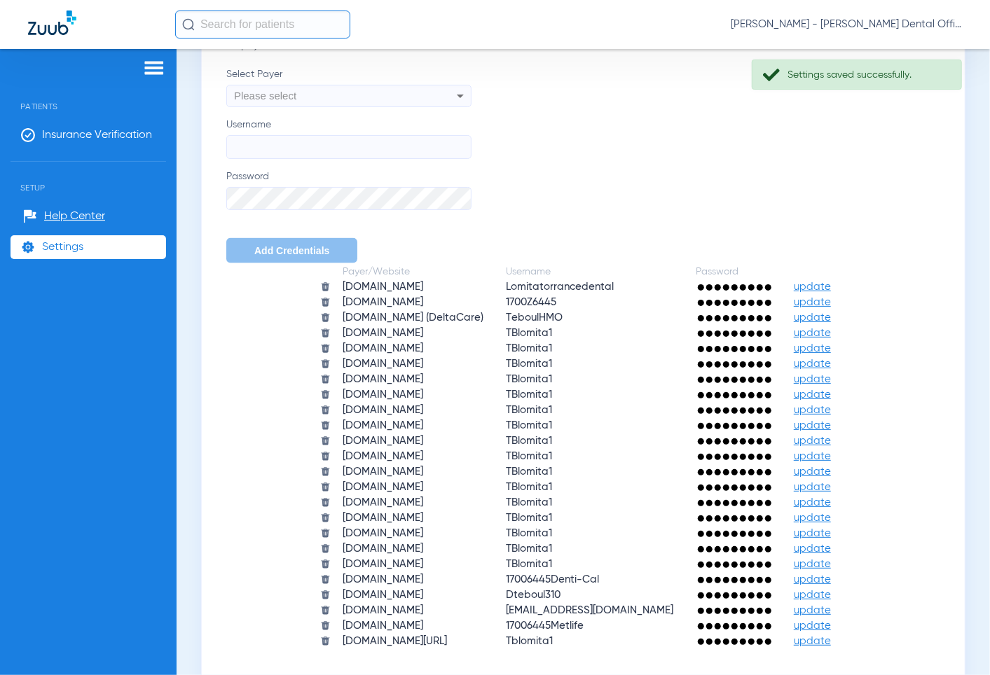
scroll to position [963, 0]
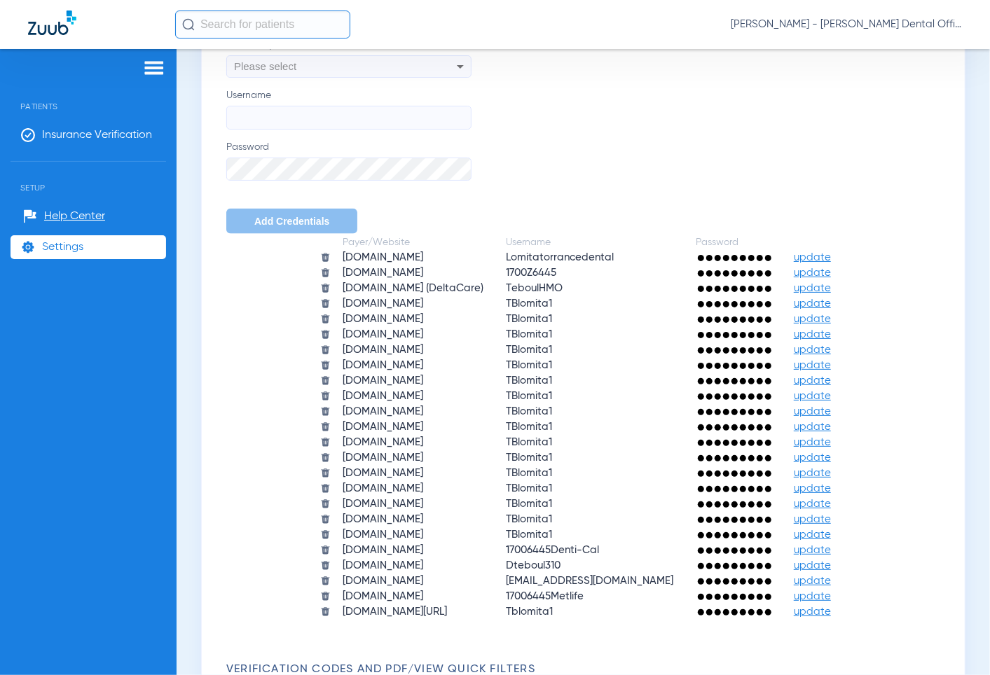
click at [91, 135] on span "Insurance Verification" at bounding box center [97, 135] width 110 height 14
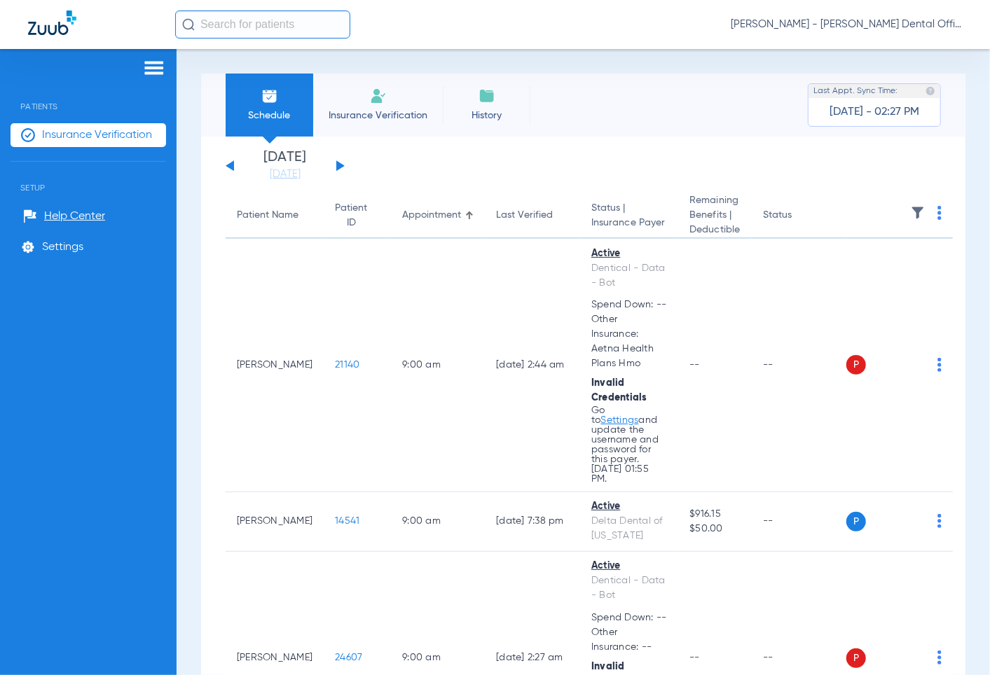
click at [912, 375] on div "P S" at bounding box center [893, 365] width 95 height 20
click at [937, 372] on img at bounding box center [939, 365] width 4 height 14
click at [878, 449] on span "Verify Now" at bounding box center [874, 450] width 66 height 10
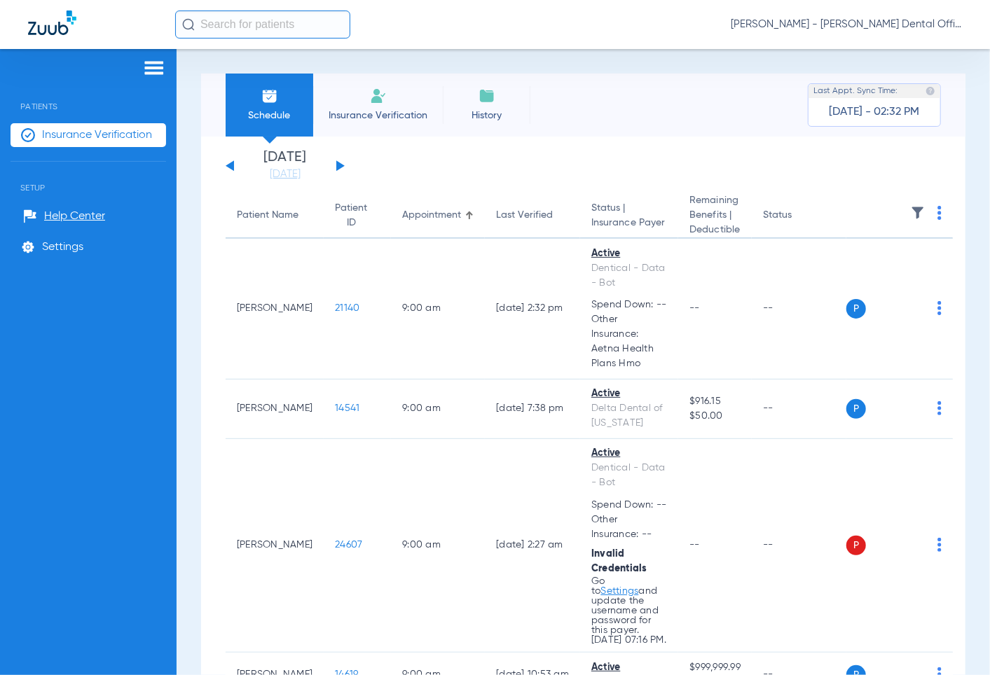
click at [142, 64] on div at bounding box center [89, 70] width 156 height 21
click at [151, 71] on img at bounding box center [154, 68] width 22 height 17
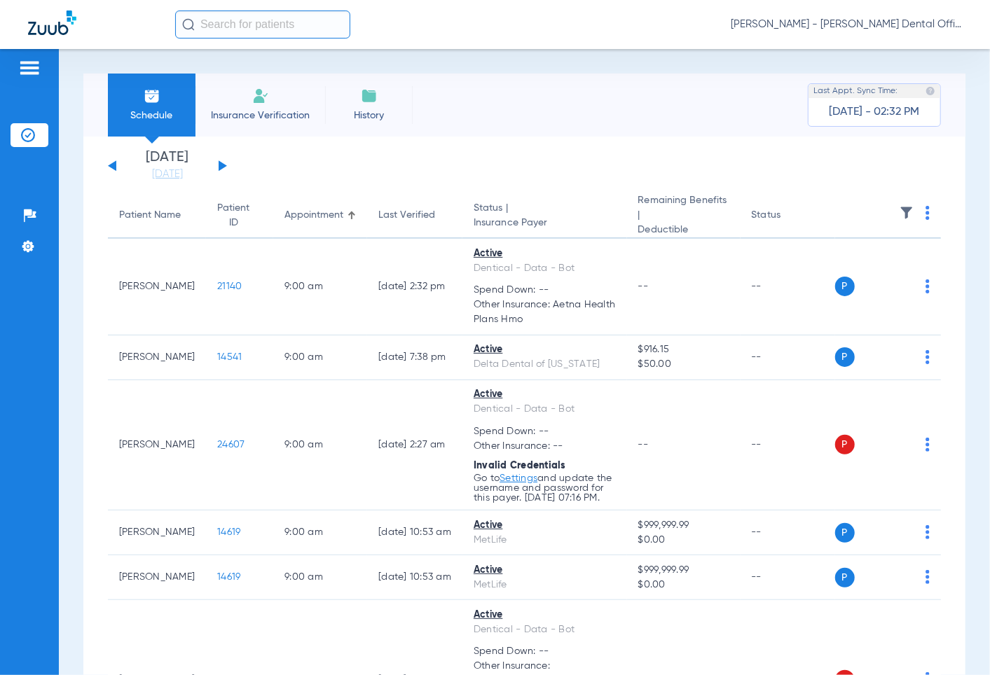
click at [219, 167] on button at bounding box center [223, 165] width 8 height 11
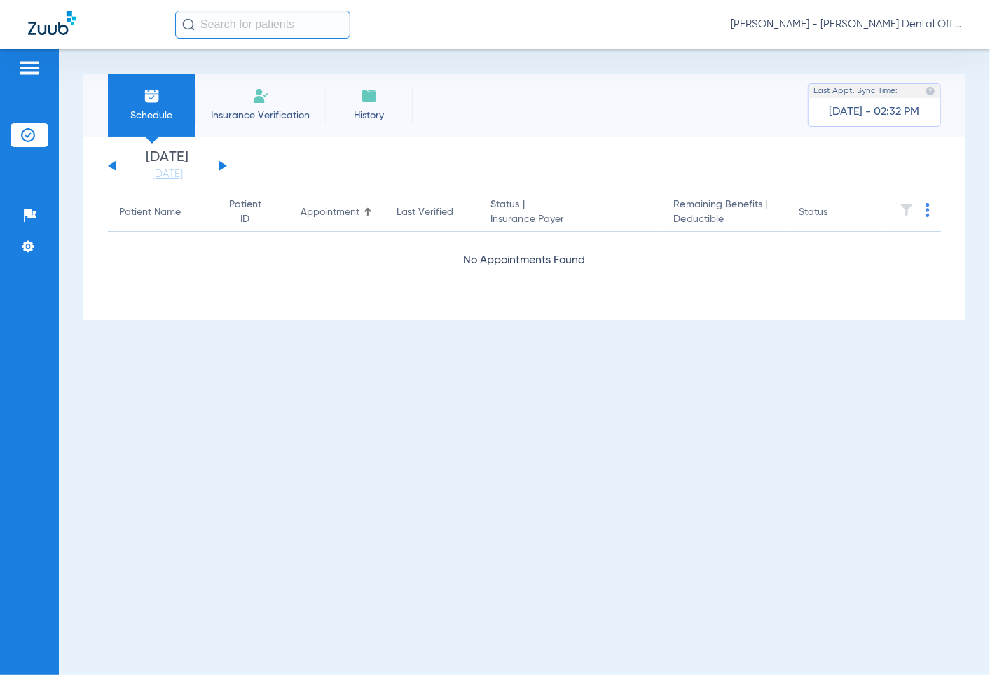
click at [219, 167] on button at bounding box center [223, 165] width 8 height 11
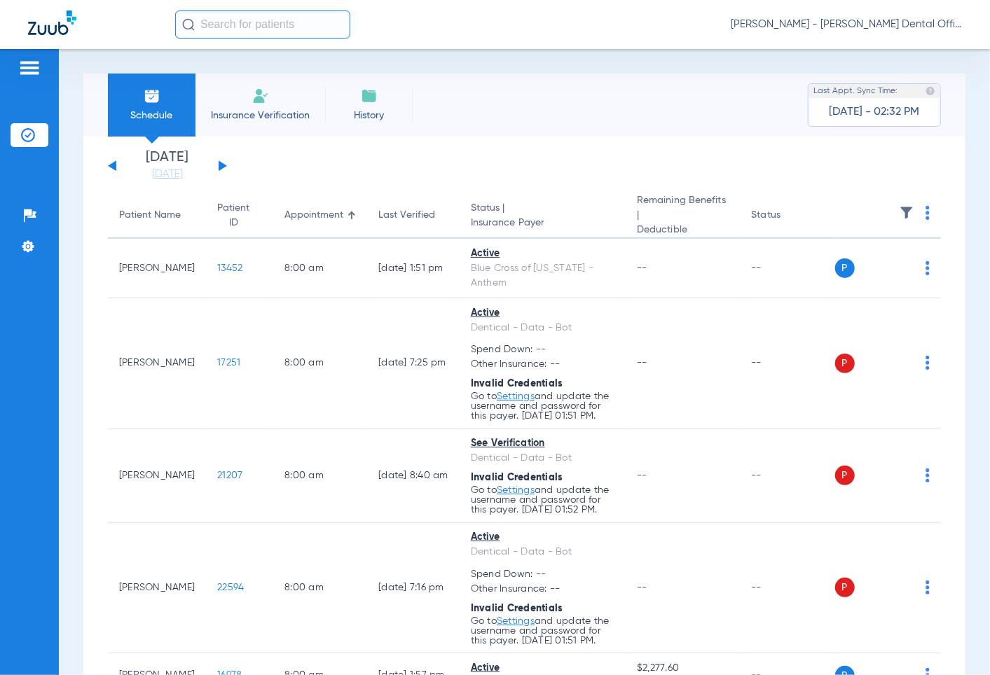
click at [925, 221] on span at bounding box center [927, 217] width 4 height 10
click at [843, 270] on span "Verify All" at bounding box center [863, 269] width 88 height 10
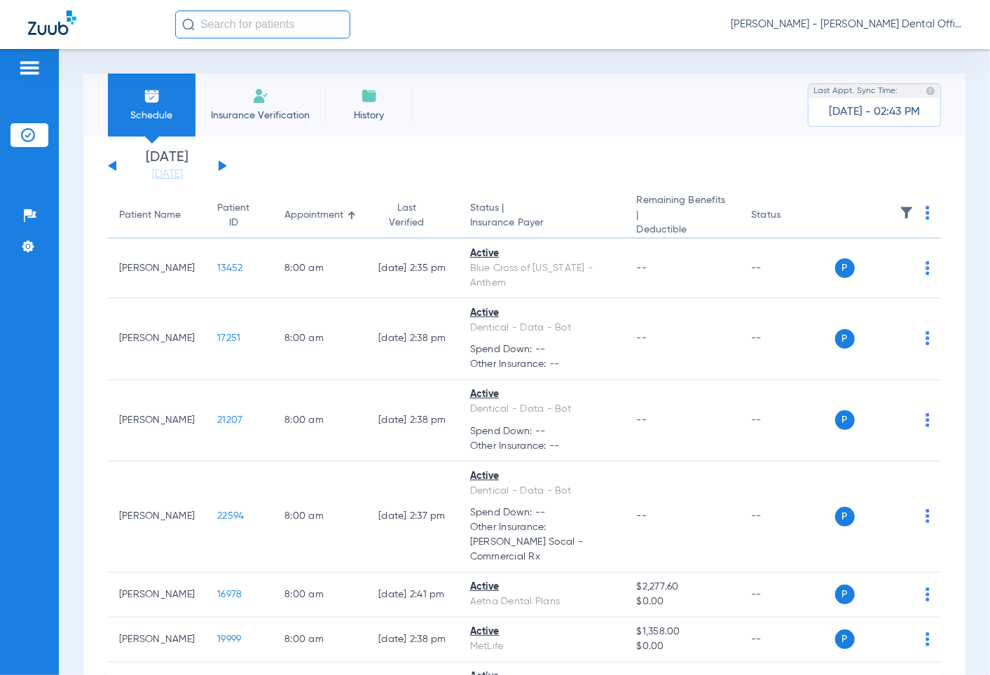
click at [222, 165] on button at bounding box center [223, 165] width 8 height 11
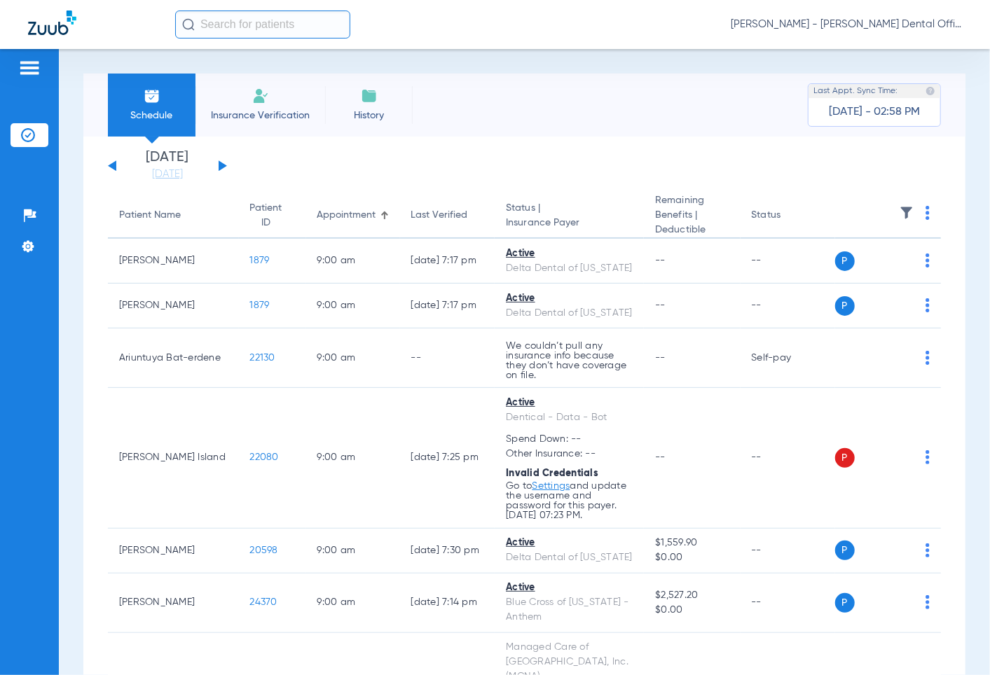
click at [108, 168] on div "Tuesday 06-17-2025 Wednesday 06-18-2025 Thursday 06-19-2025 Friday 06-20-2025 S…" at bounding box center [167, 166] width 119 height 31
click at [108, 163] on div "Tuesday 06-17-2025 Wednesday 06-18-2025 Thursday 06-19-2025 Friday 06-20-2025 S…" at bounding box center [167, 166] width 119 height 31
click at [113, 167] on button at bounding box center [112, 165] width 8 height 11
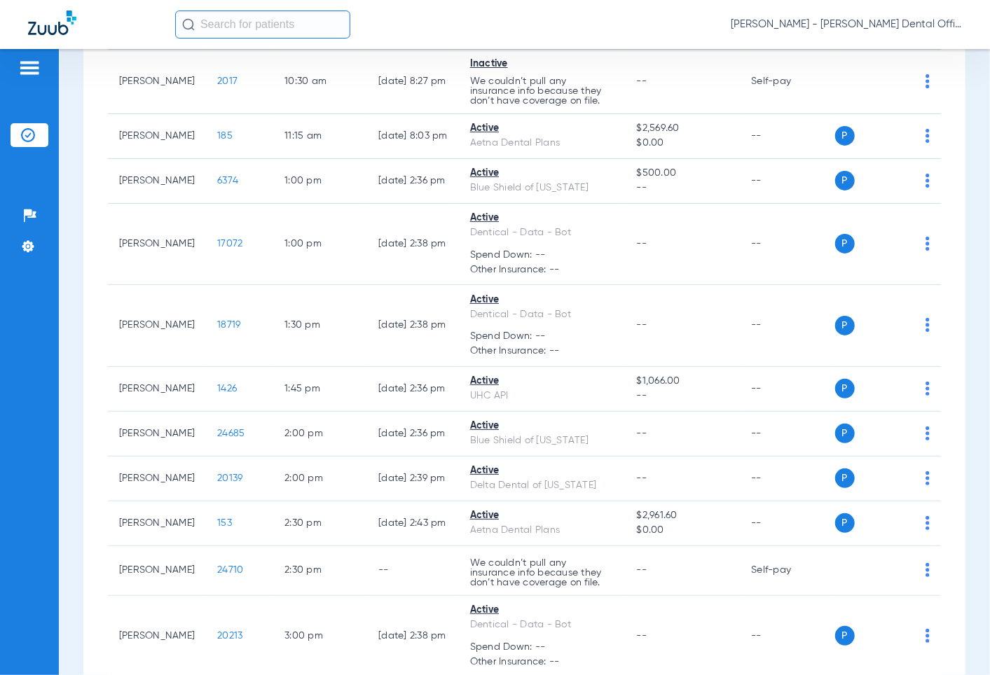
scroll to position [1401, 0]
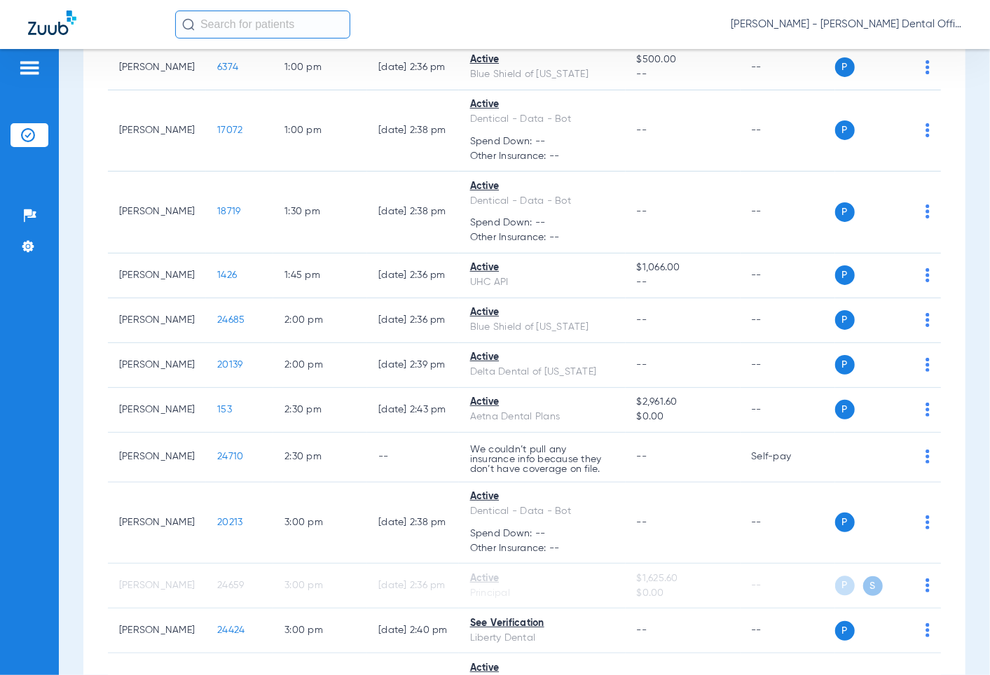
click at [925, 464] on img at bounding box center [927, 457] width 4 height 14
click at [646, 482] on div at bounding box center [495, 337] width 990 height 675
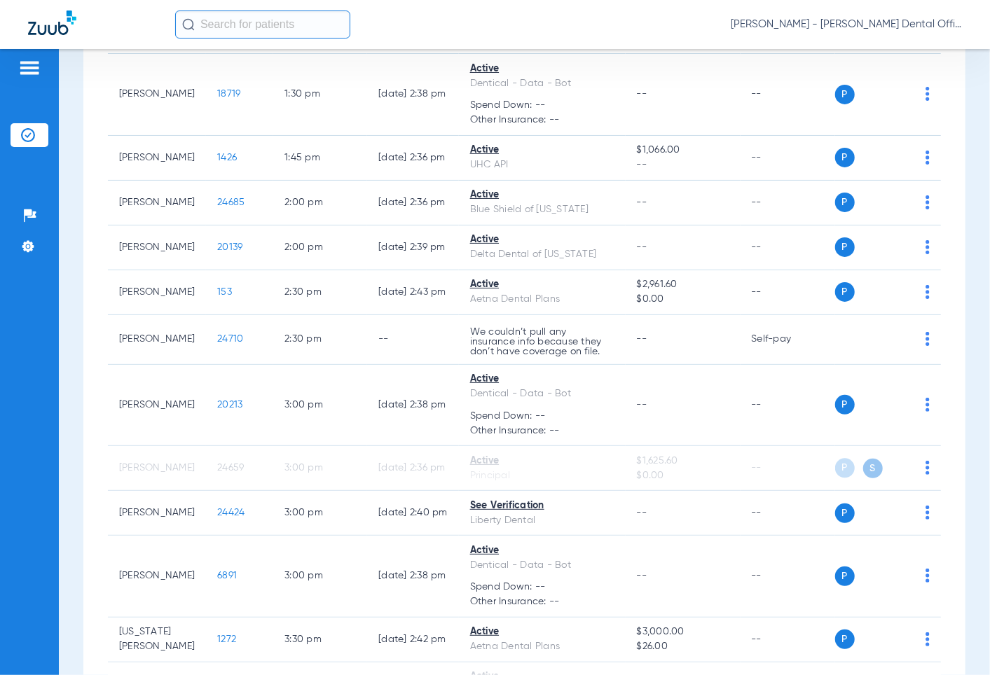
scroll to position [1557, 0]
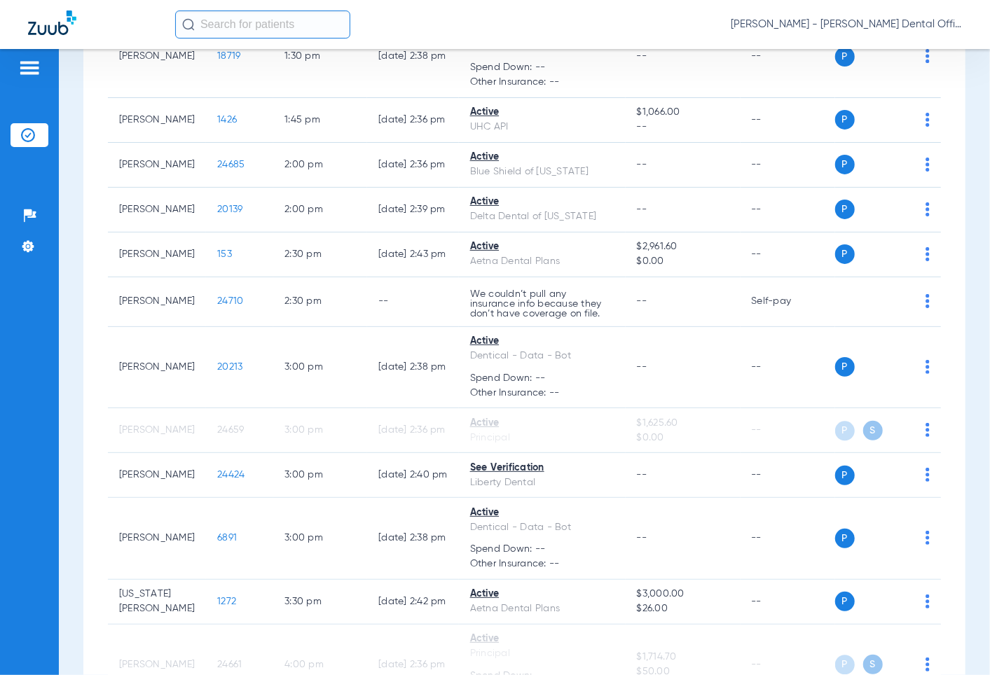
click at [911, 312] on div "P S" at bounding box center [882, 302] width 95 height 20
click at [911, 310] on div "P S" at bounding box center [882, 302] width 95 height 20
click at [912, 309] on div "P S" at bounding box center [882, 302] width 95 height 20
click at [911, 312] on div "P S" at bounding box center [882, 302] width 95 height 20
click at [907, 310] on div "P S" at bounding box center [882, 302] width 95 height 20
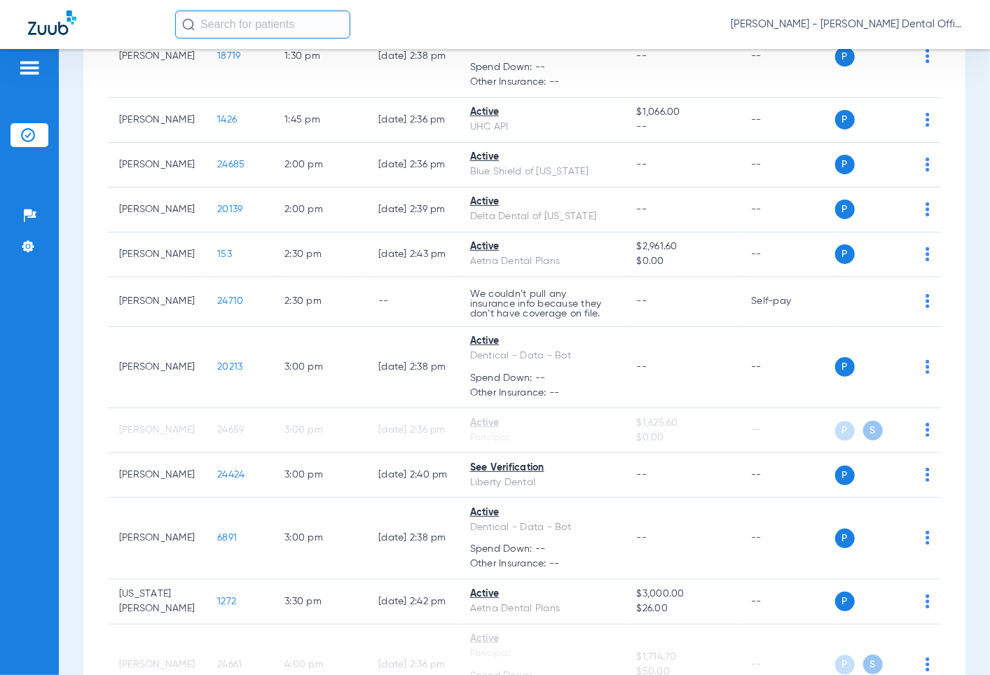
click at [925, 308] on img at bounding box center [927, 301] width 4 height 14
